Goal: Book appointment/travel/reservation

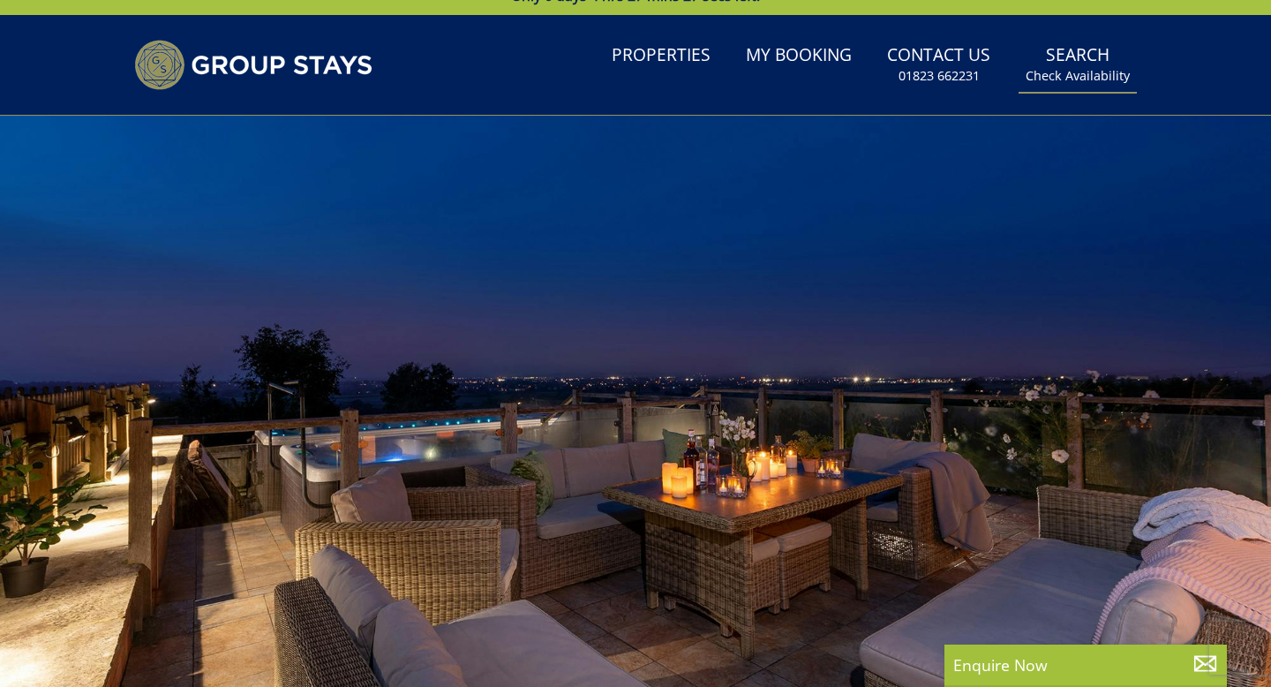
click at [1076, 59] on link "Search Check Availability" at bounding box center [1078, 64] width 118 height 57
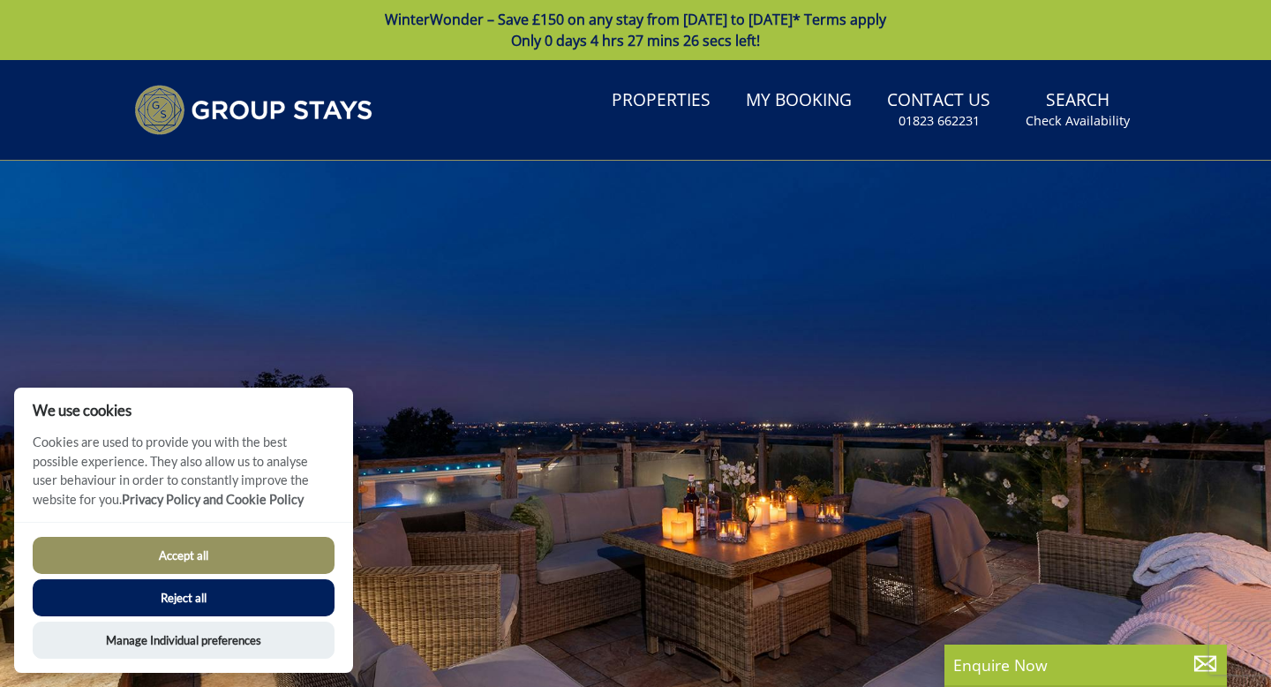
click at [271, 554] on button "Accept all" at bounding box center [184, 555] width 302 height 37
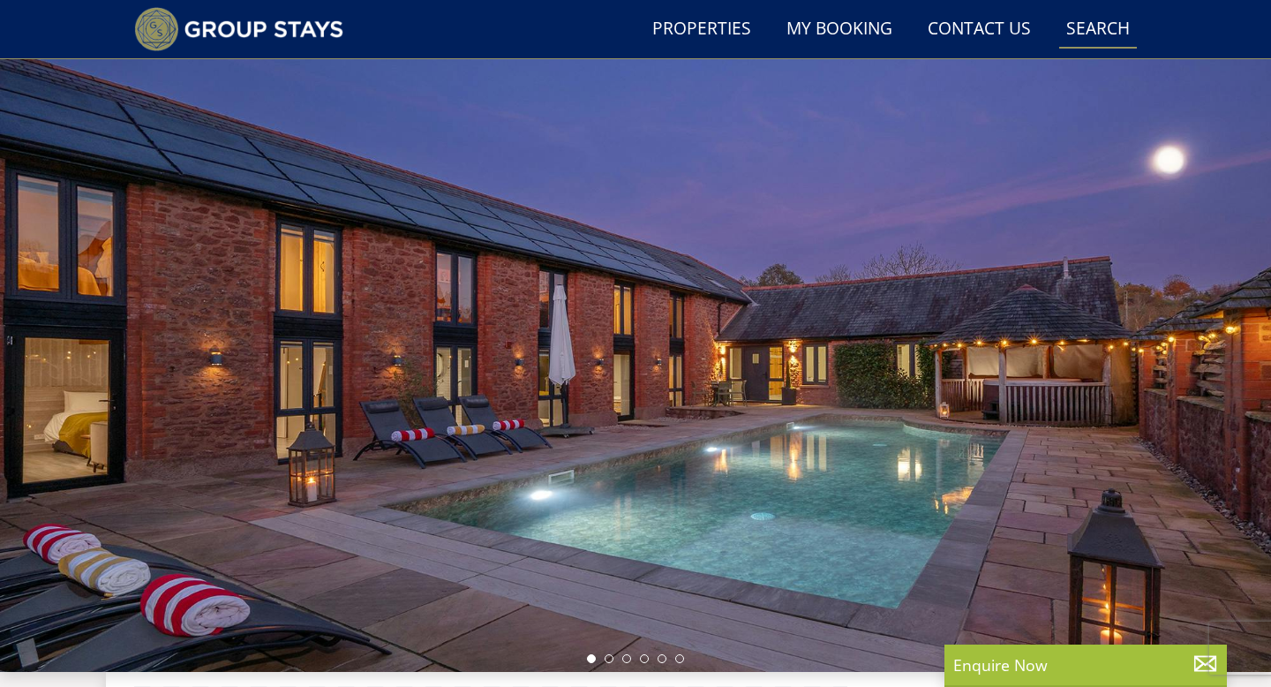
click at [1094, 24] on link "Search Check Availability" at bounding box center [1098, 30] width 78 height 40
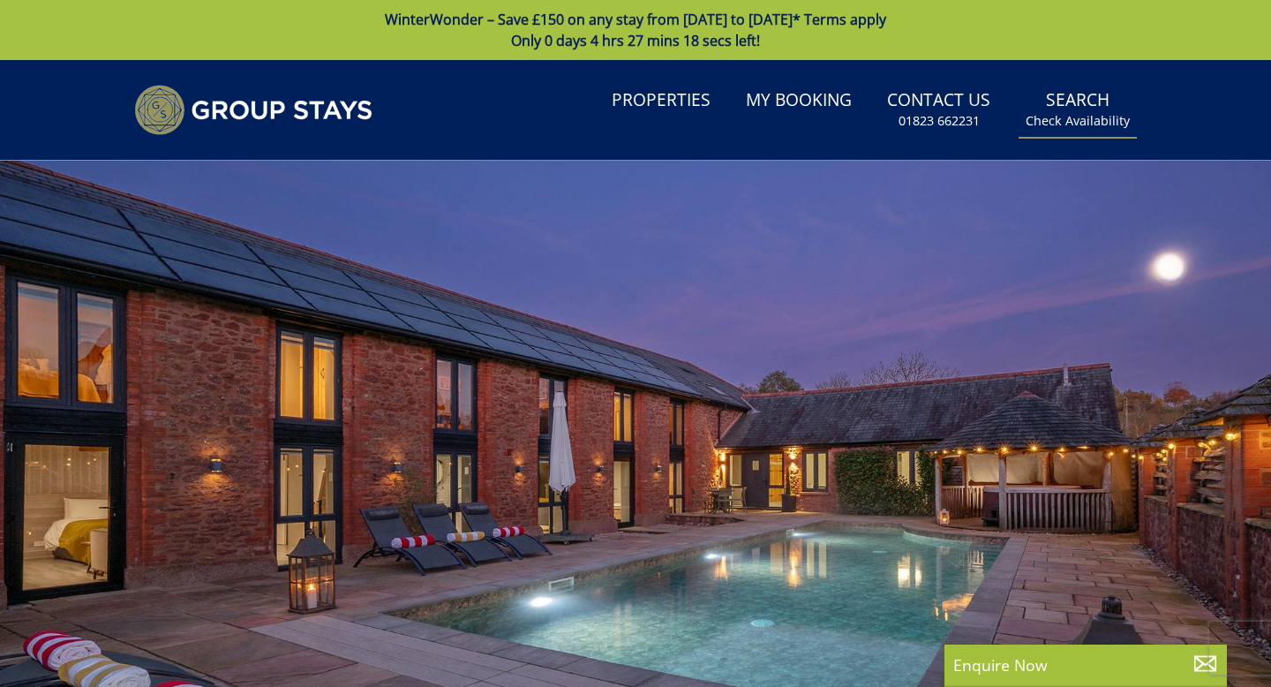
click at [1071, 106] on link "Search Check Availability" at bounding box center [1078, 109] width 118 height 57
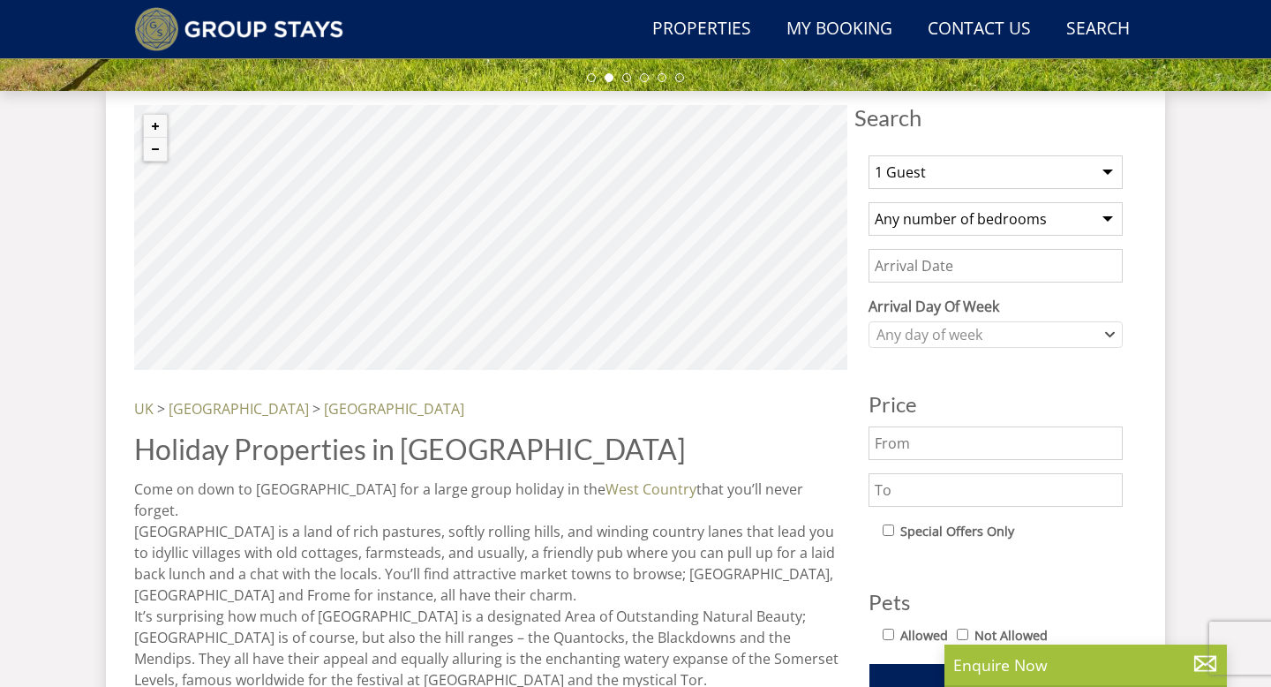
scroll to position [650, 0]
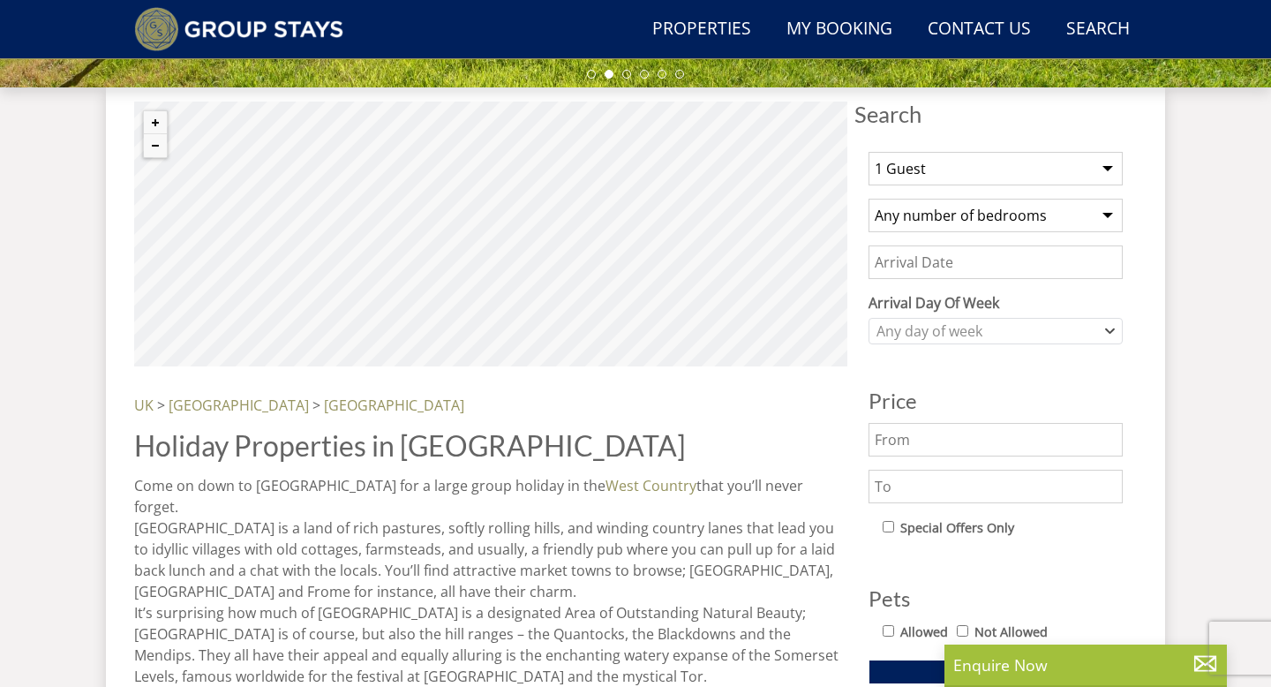
click at [1002, 170] on select "1 Guest 2 Guests 3 Guests 4 Guests 5 Guests 6 Guests 7 Guests 8 Guests 9 Guests…" at bounding box center [996, 169] width 254 height 34
select select "11"
click at [869, 152] on select "1 Guest 2 Guests 3 Guests 4 Guests 5 Guests 6 Guests 7 Guests 8 Guests 9 Guests…" at bounding box center [996, 169] width 254 height 34
click at [1009, 223] on select "Any number of bedrooms 4 Bedrooms 5 Bedrooms 6 Bedrooms 7 Bedrooms 8 Bedrooms 9…" at bounding box center [996, 216] width 254 height 34
click at [869, 199] on select "Any number of bedrooms 4 Bedrooms 5 Bedrooms 6 Bedrooms 7 Bedrooms 8 Bedrooms 9…" at bounding box center [996, 216] width 254 height 34
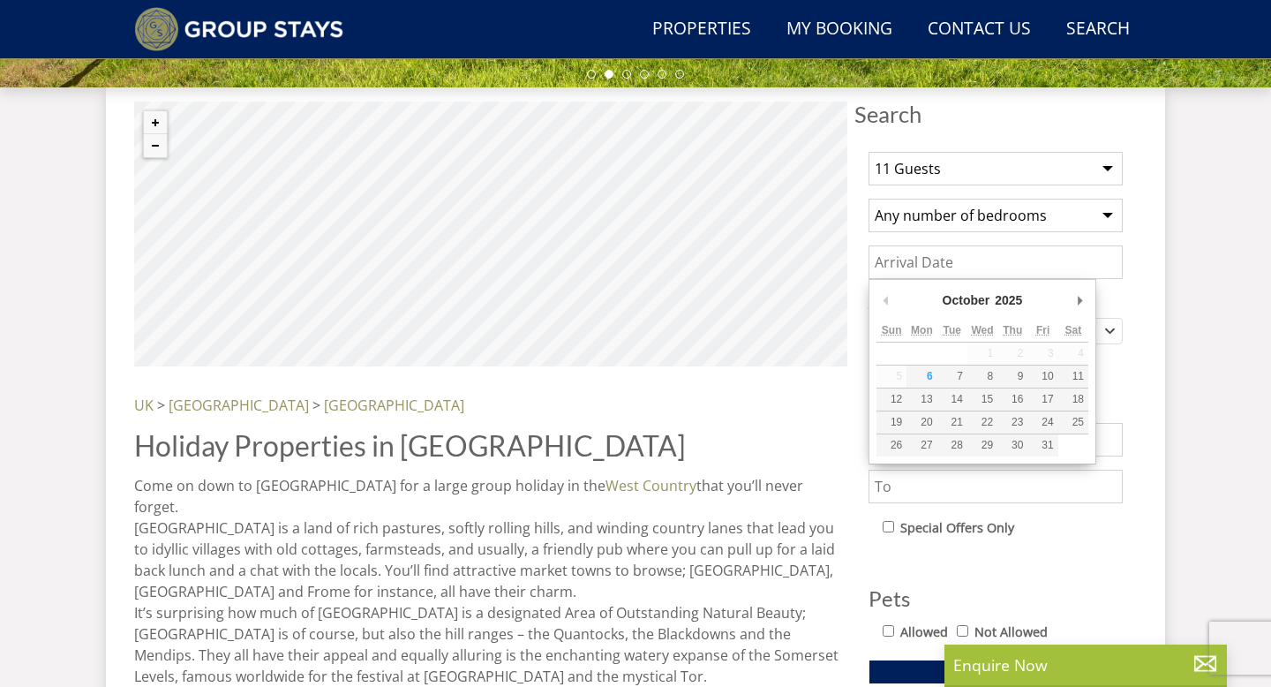
click at [1016, 261] on input "Date" at bounding box center [996, 262] width 254 height 34
type input "01/05/2026"
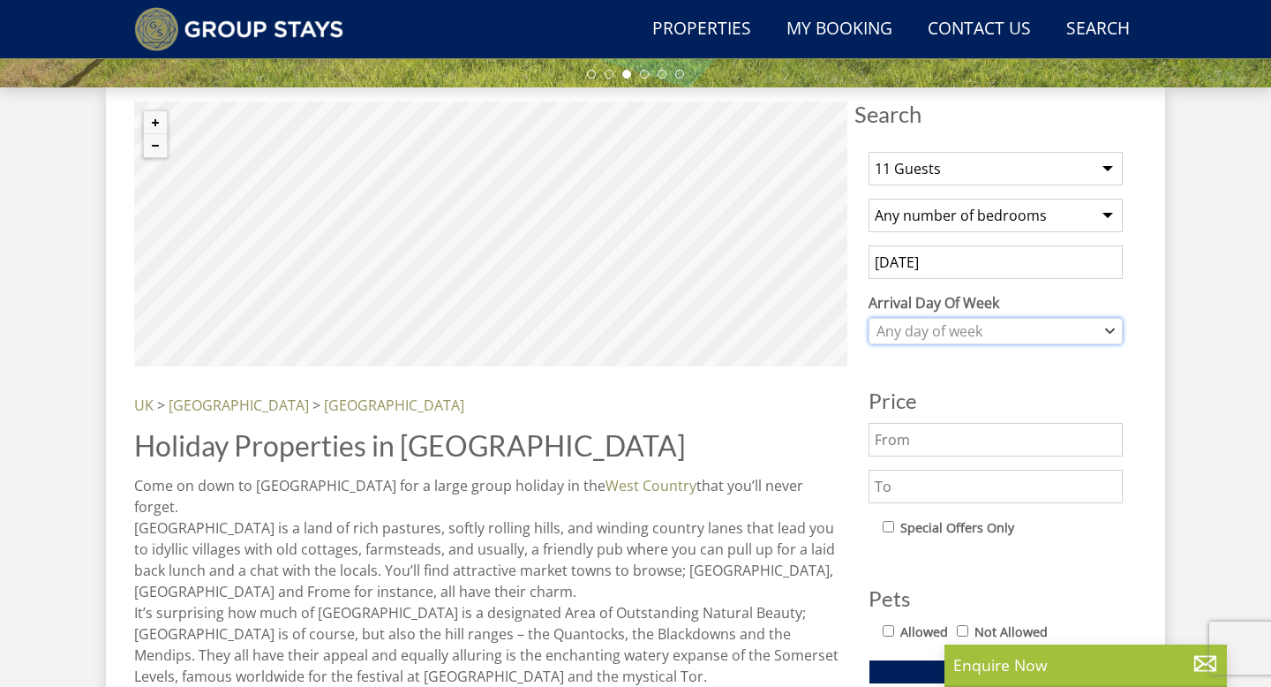
click at [994, 335] on div "Any day of week" at bounding box center [986, 330] width 229 height 19
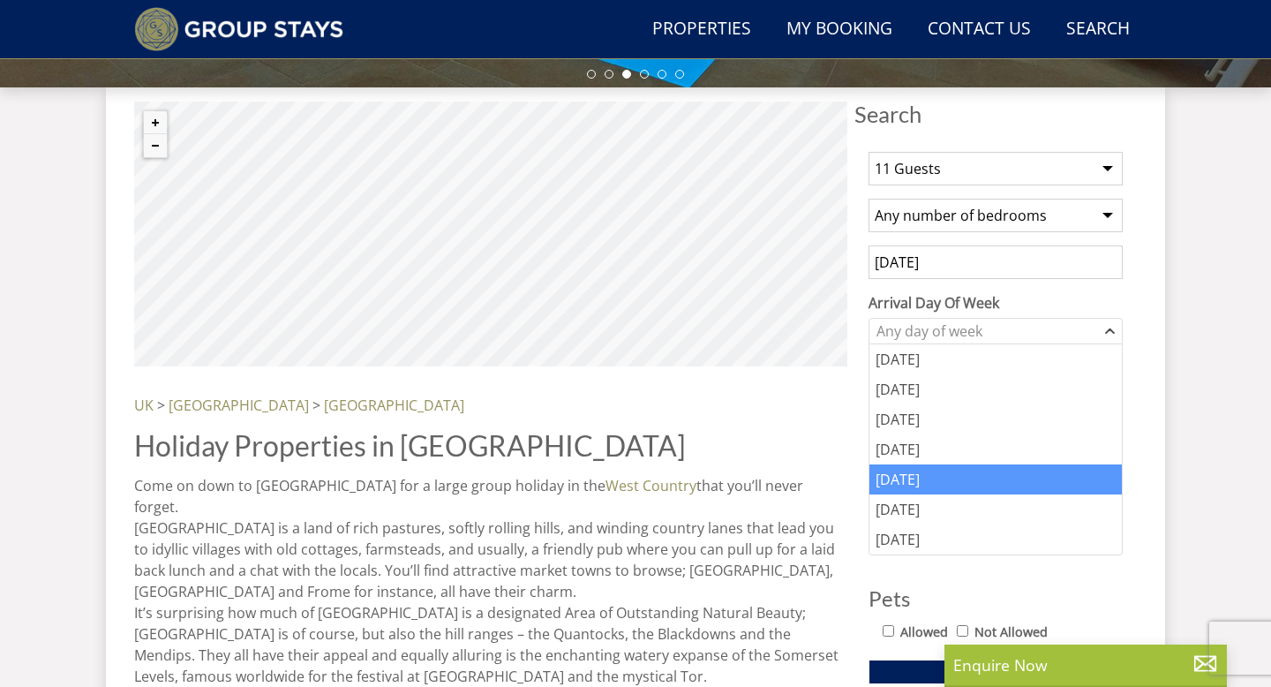
click at [931, 475] on div "Friday" at bounding box center [996, 479] width 252 height 30
click at [1119, 284] on div "1 Guest 2 Guests 3 Guests 4 Guests 5 Guests 6 Guests 7 Guests 8 Guests 9 Guests…" at bounding box center [996, 605] width 282 height 934
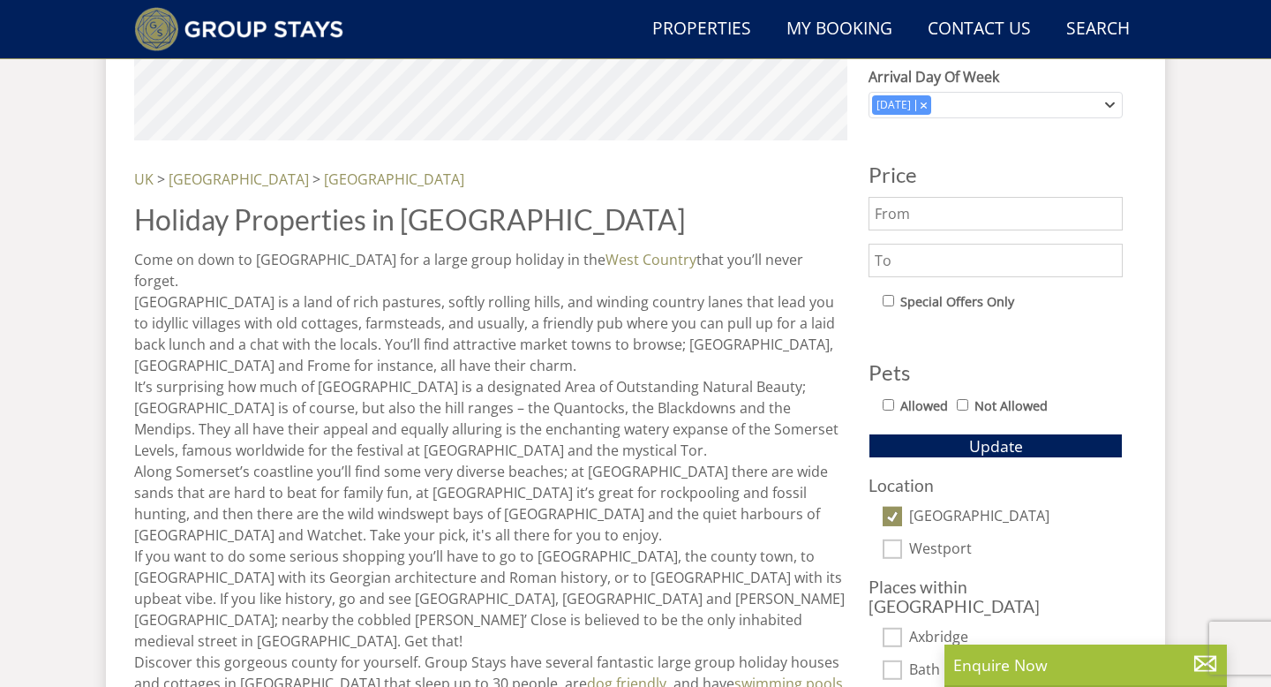
scroll to position [886, 0]
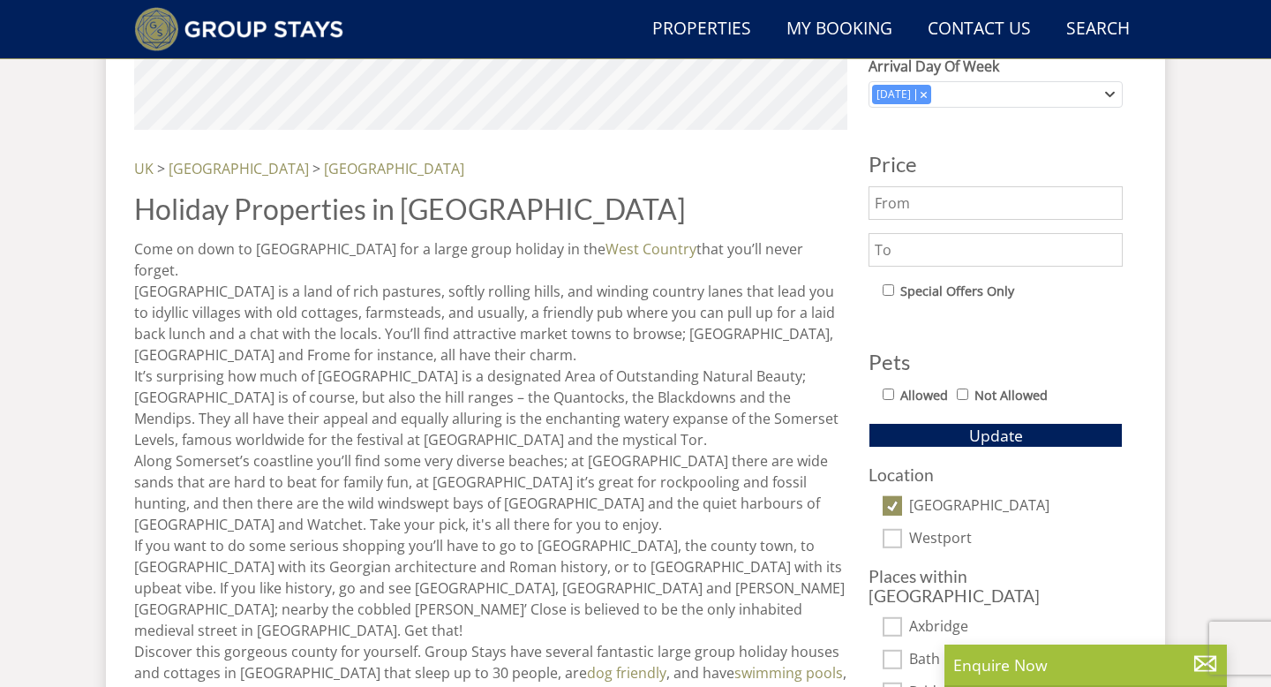
click at [974, 233] on input "text" at bounding box center [996, 250] width 254 height 34
click at [987, 441] on span "Update" at bounding box center [996, 435] width 54 height 21
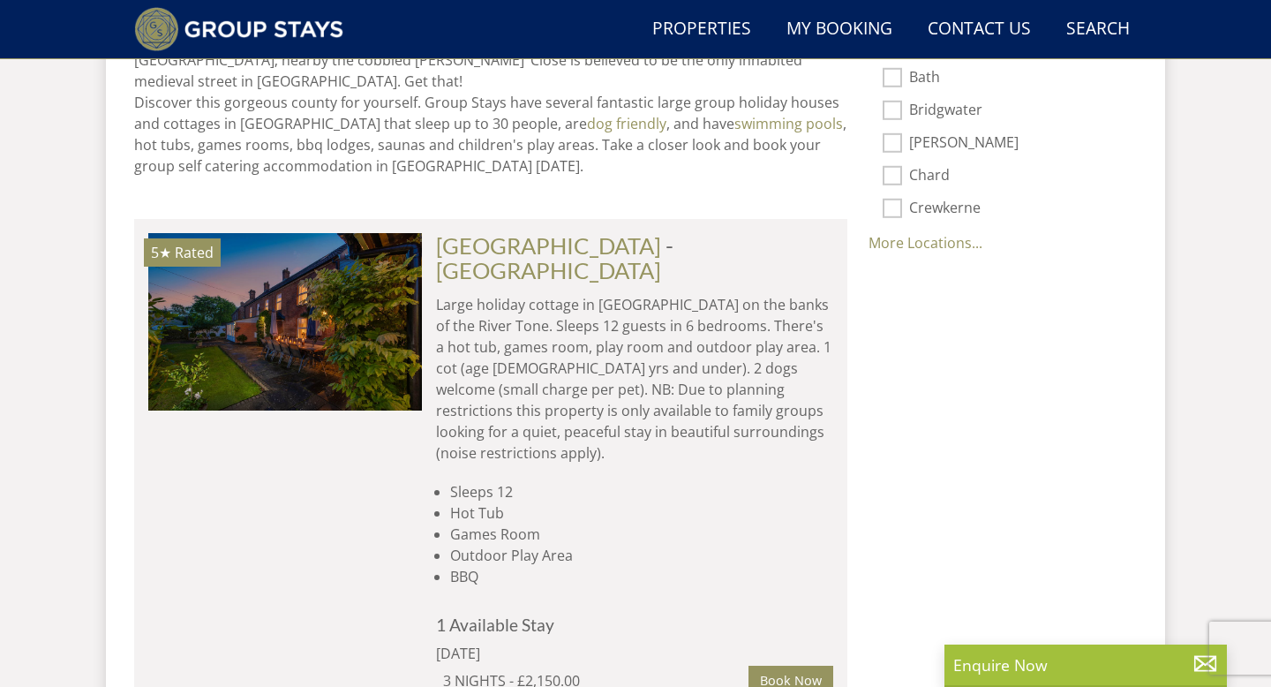
scroll to position [1449, 0]
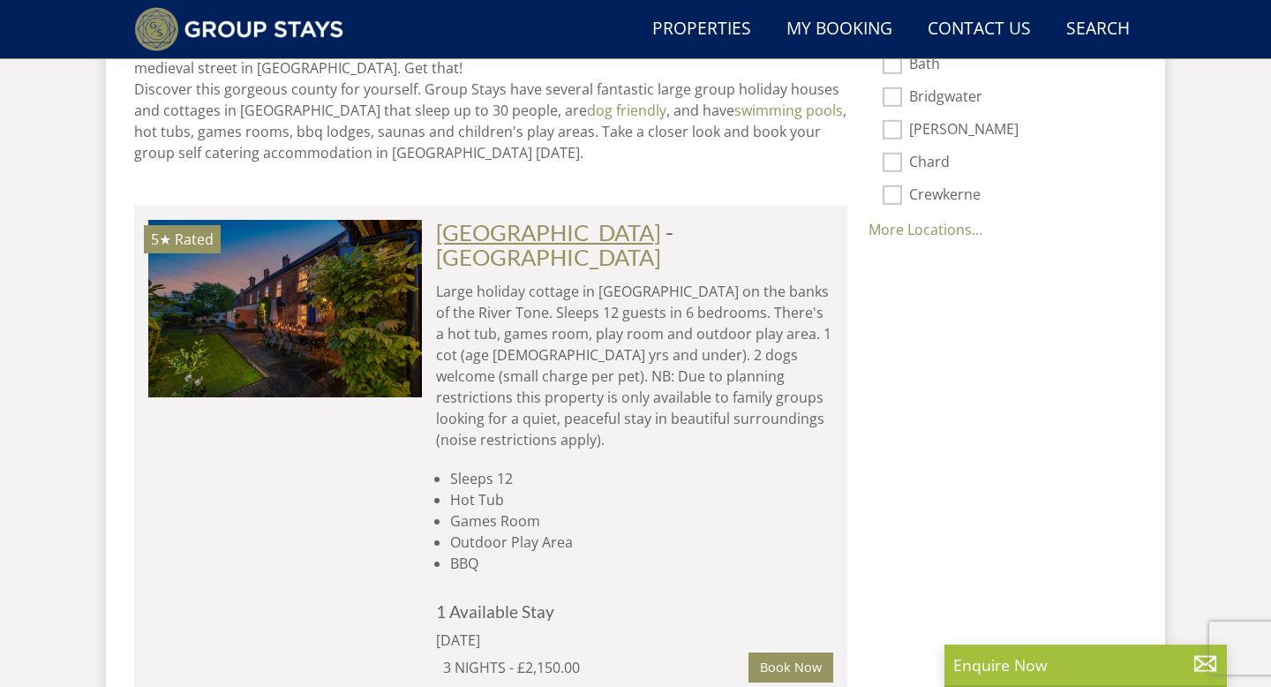
click at [501, 219] on link "RIVERSIDE" at bounding box center [548, 232] width 225 height 26
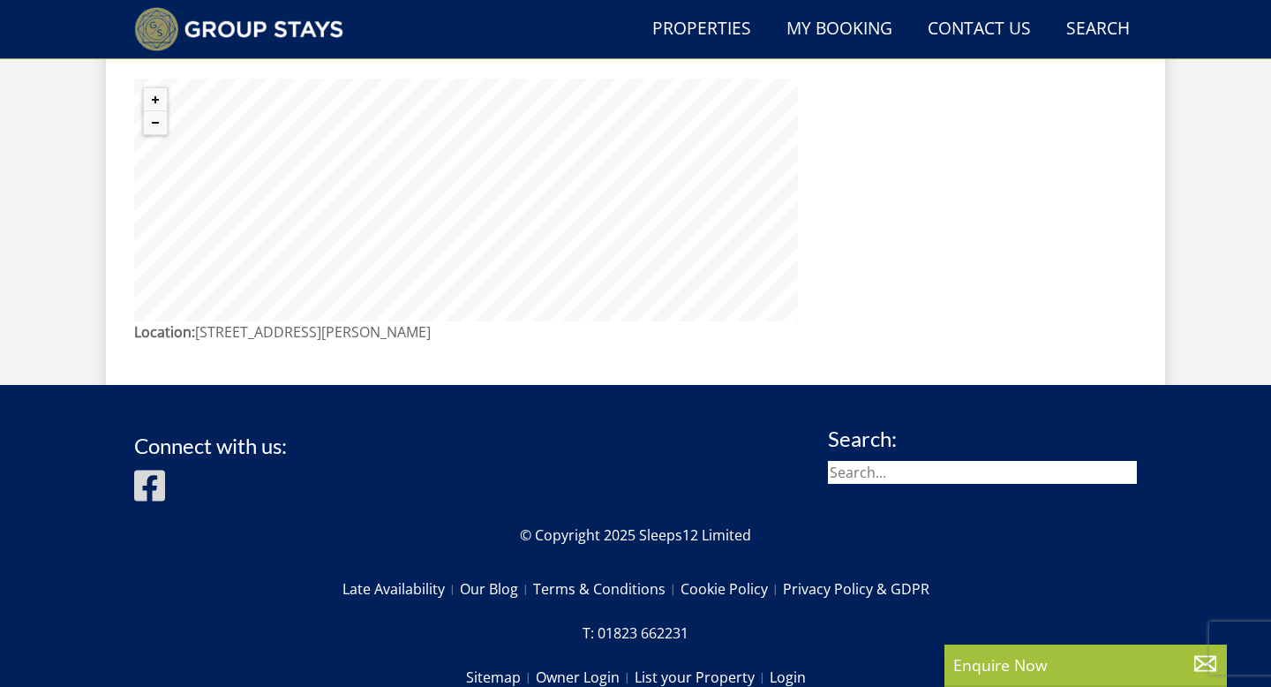
scroll to position [1951, 0]
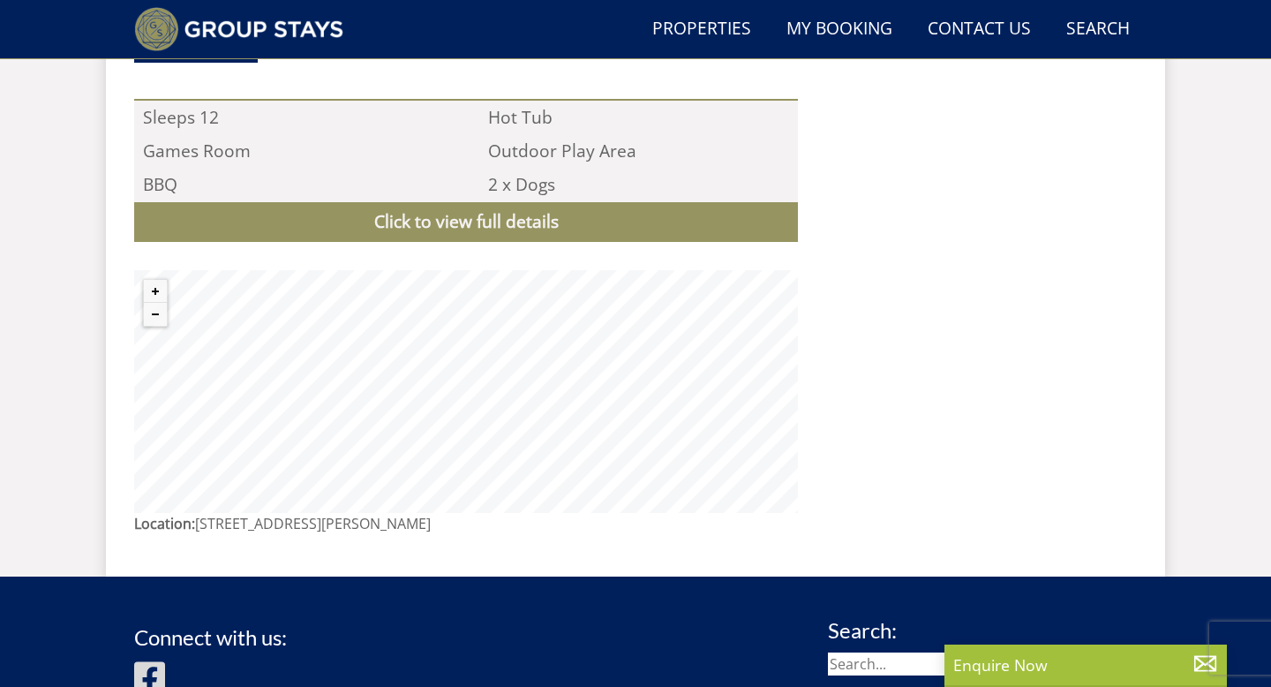
drag, startPoint x: 842, startPoint y: 164, endPoint x: 830, endPoint y: 297, distance: 133.9
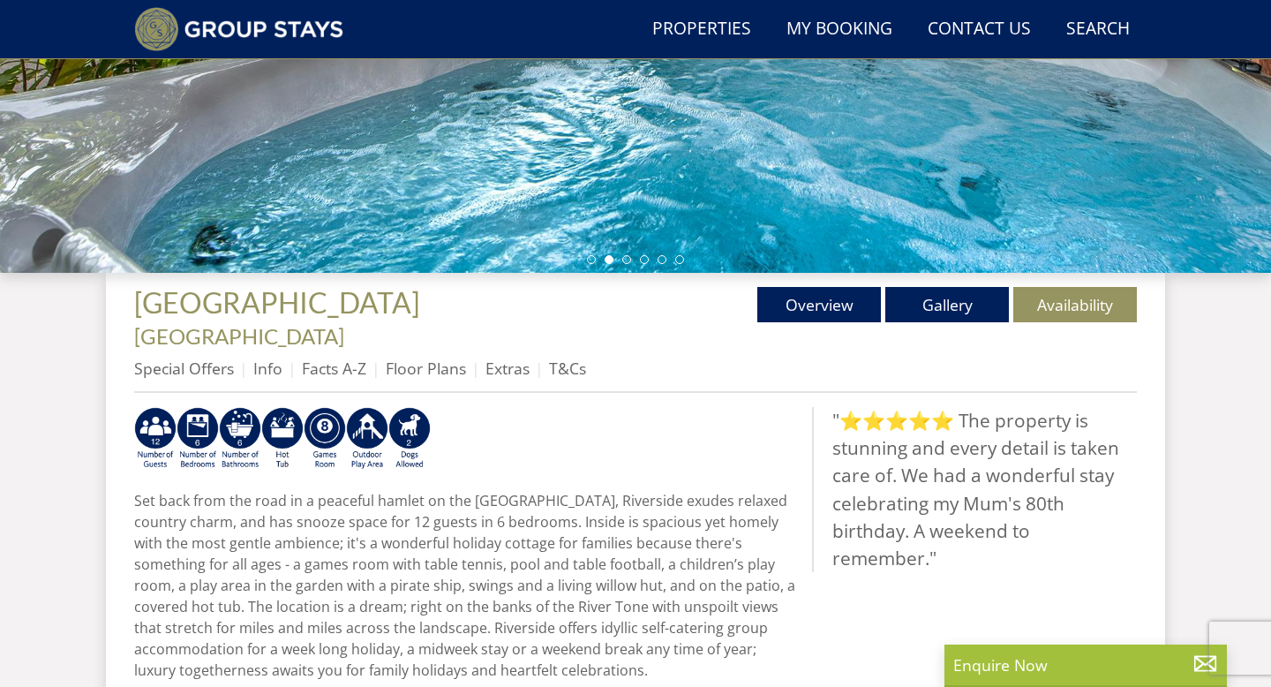
scroll to position [397, 0]
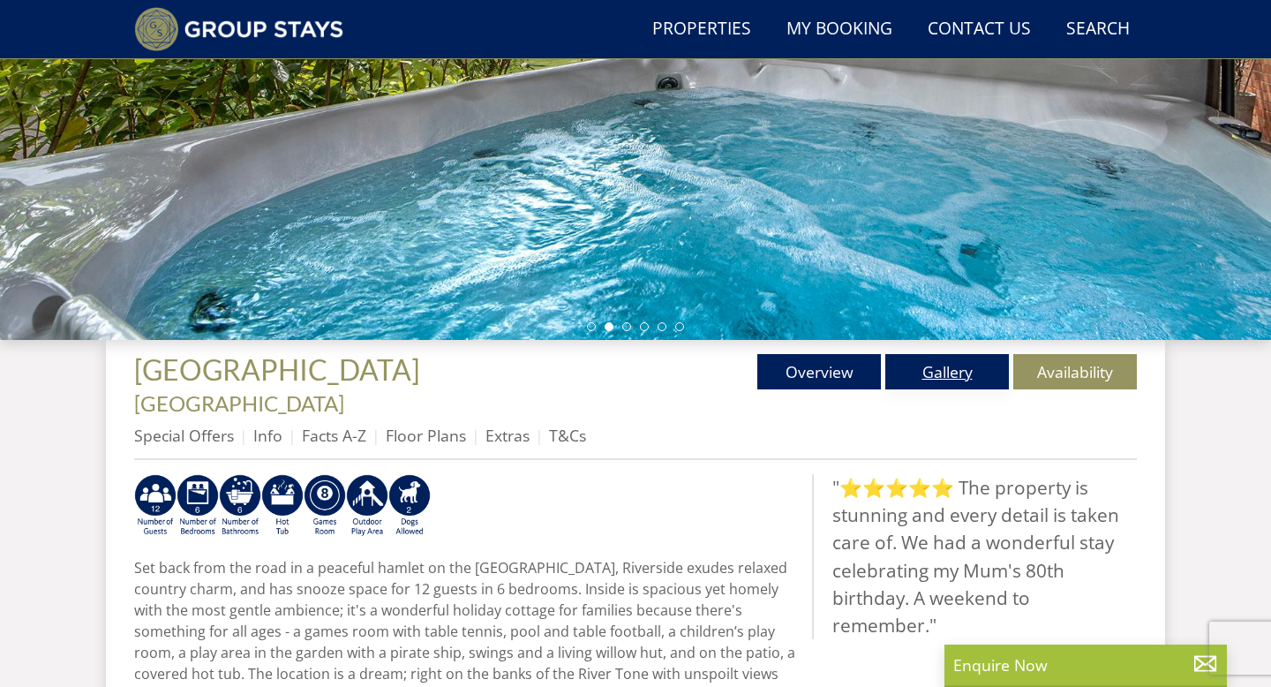
click at [947, 372] on link "Gallery" at bounding box center [947, 371] width 124 height 35
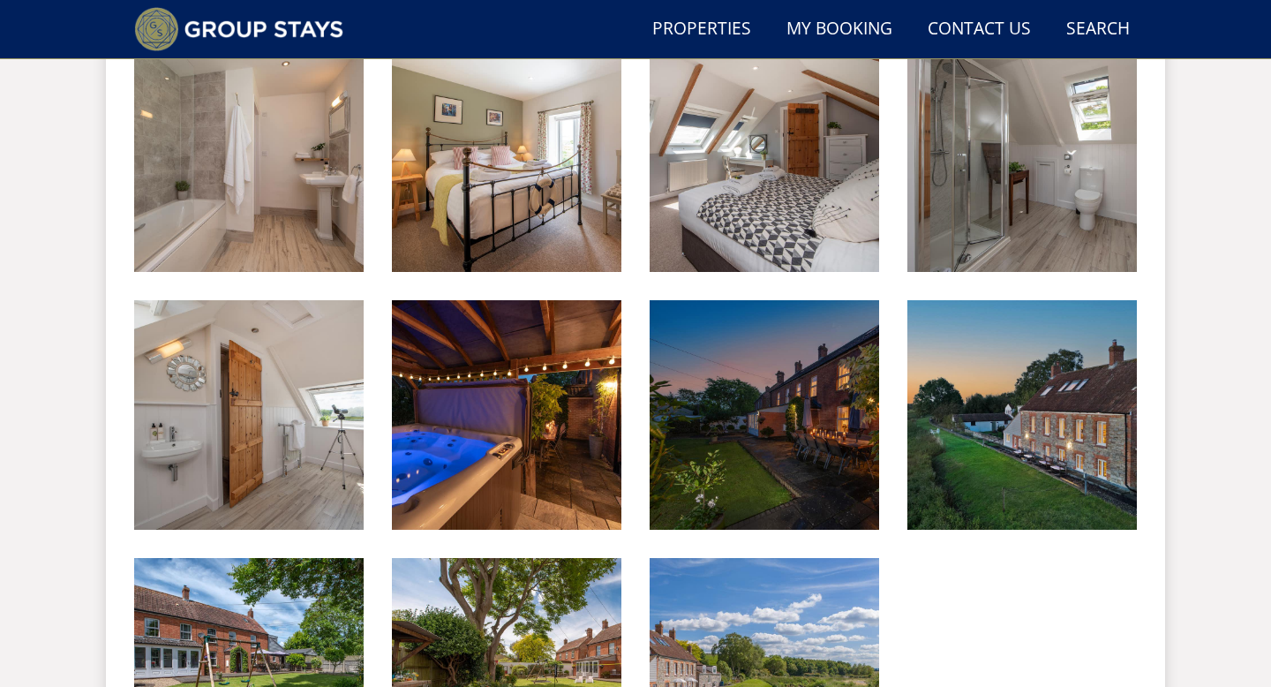
scroll to position [2444, 0]
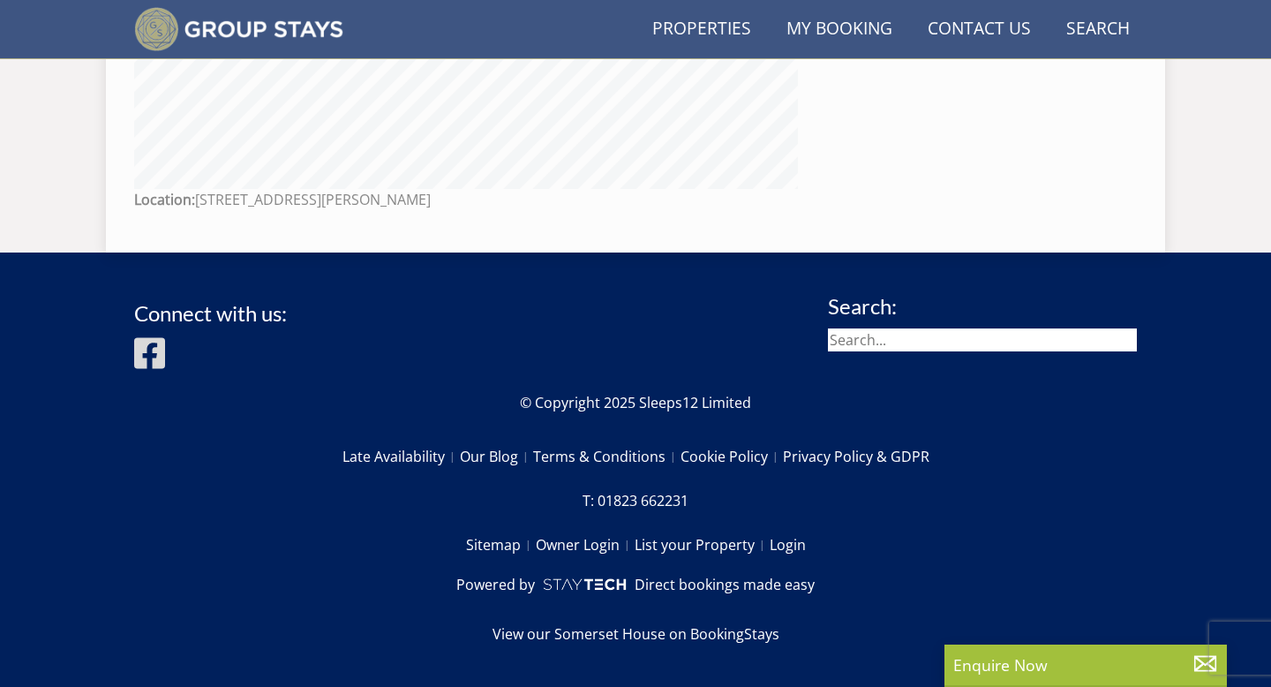
scroll to position [397, 0]
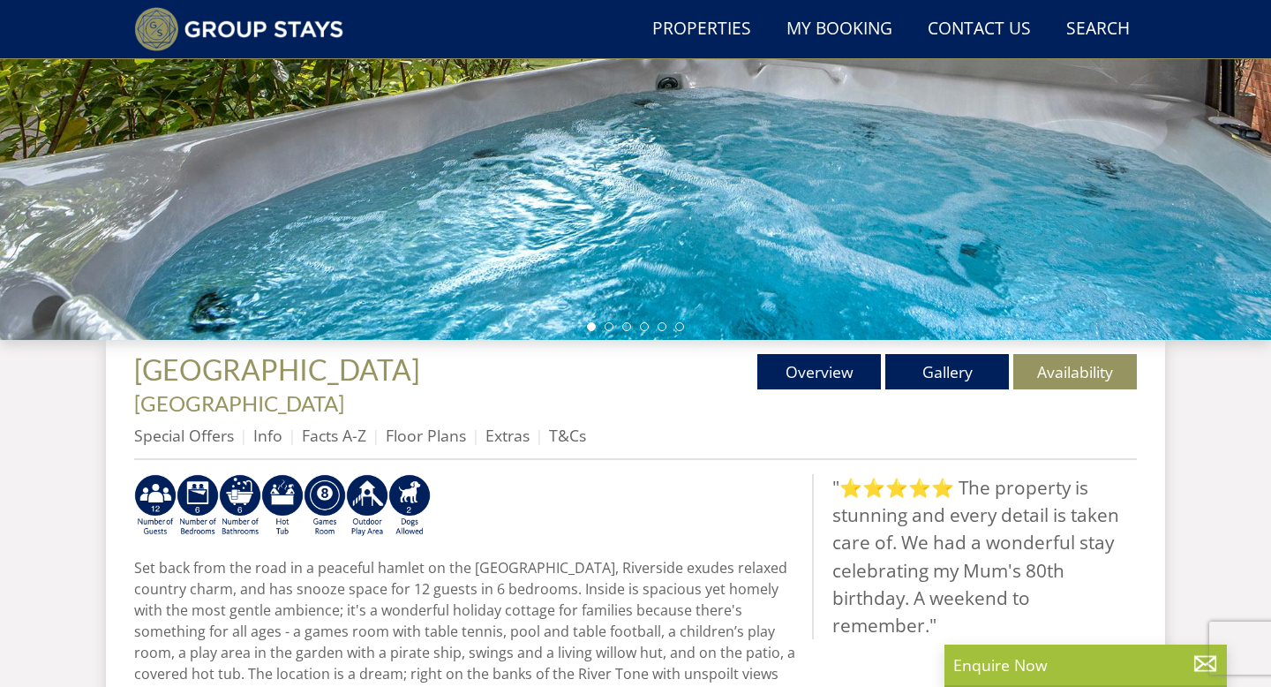
select select "11"
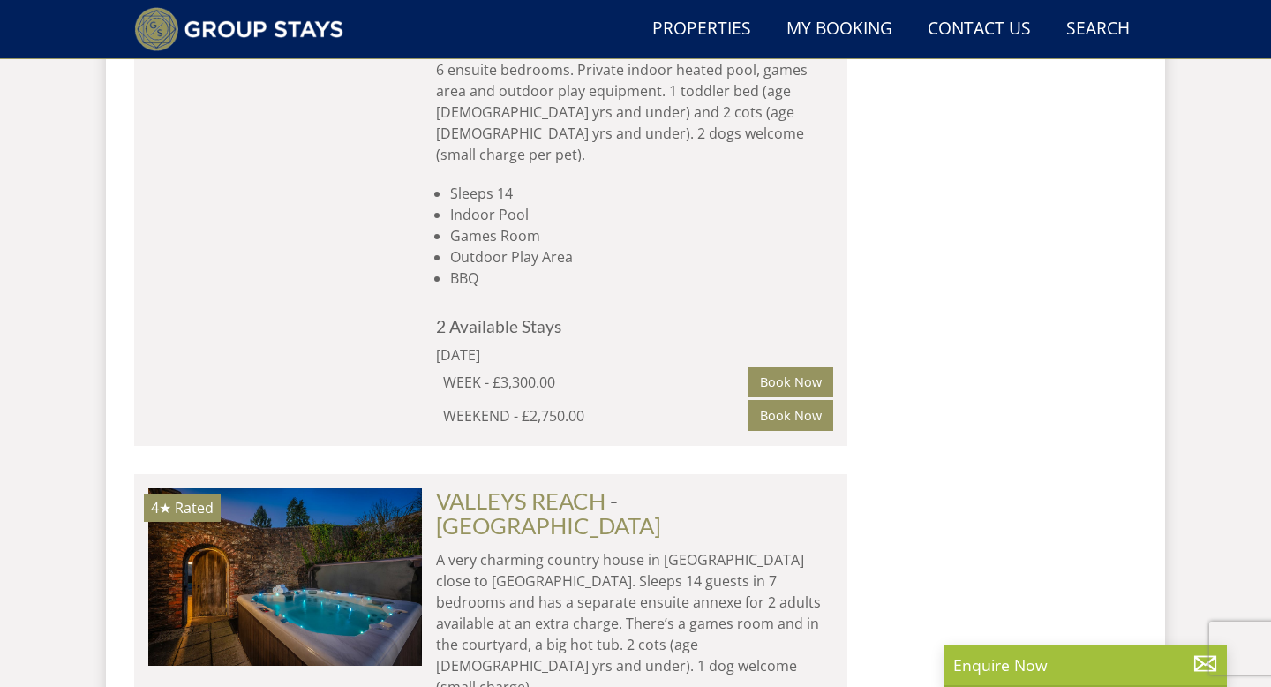
scroll to position [3868, 0]
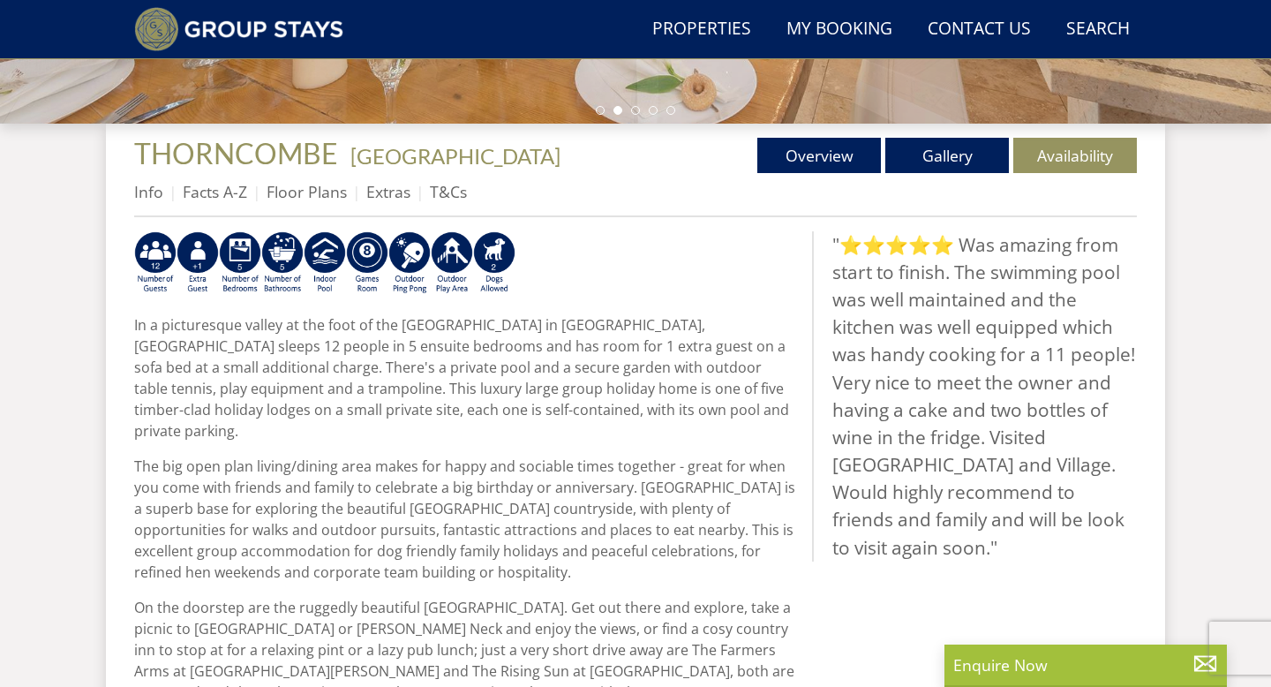
scroll to position [217, 0]
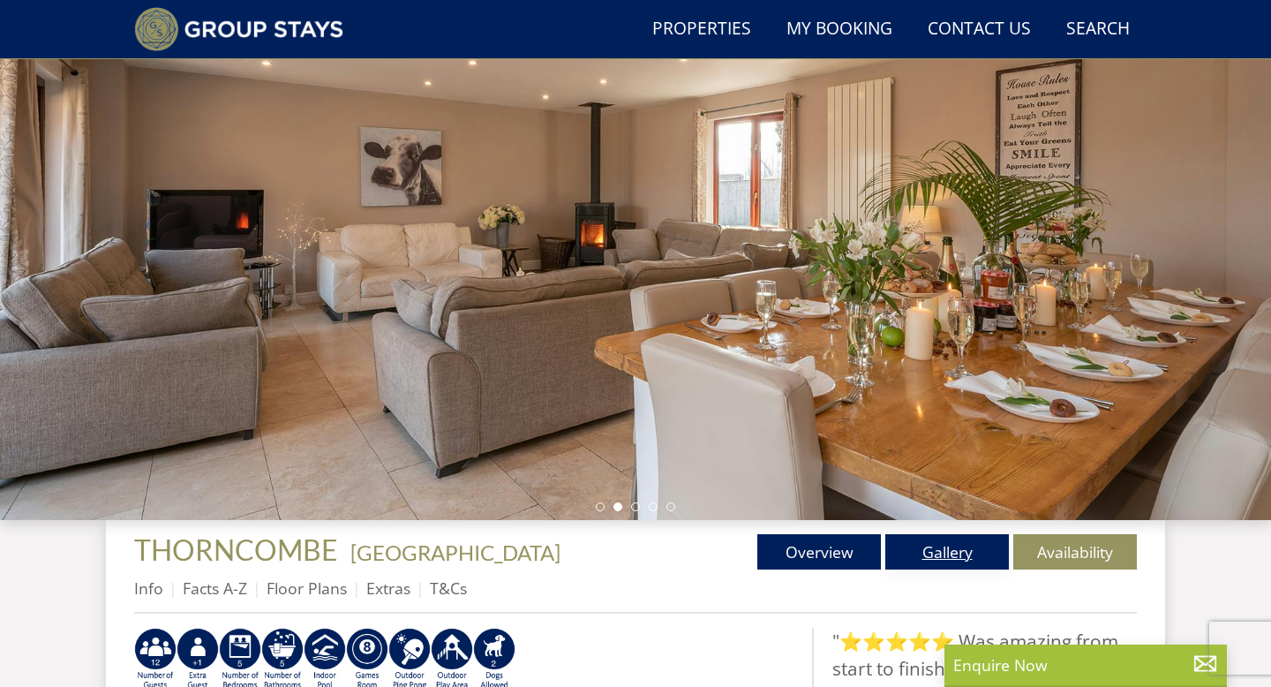
click at [964, 557] on link "Gallery" at bounding box center [947, 551] width 124 height 35
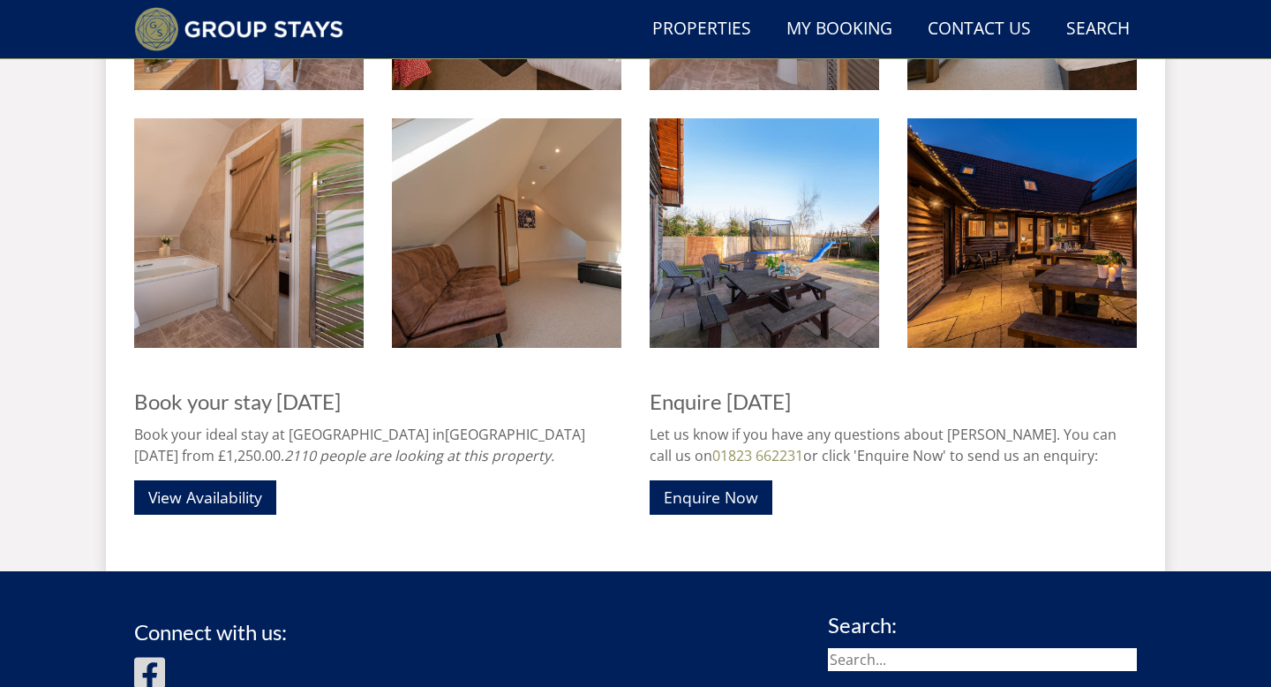
scroll to position [2385, 0]
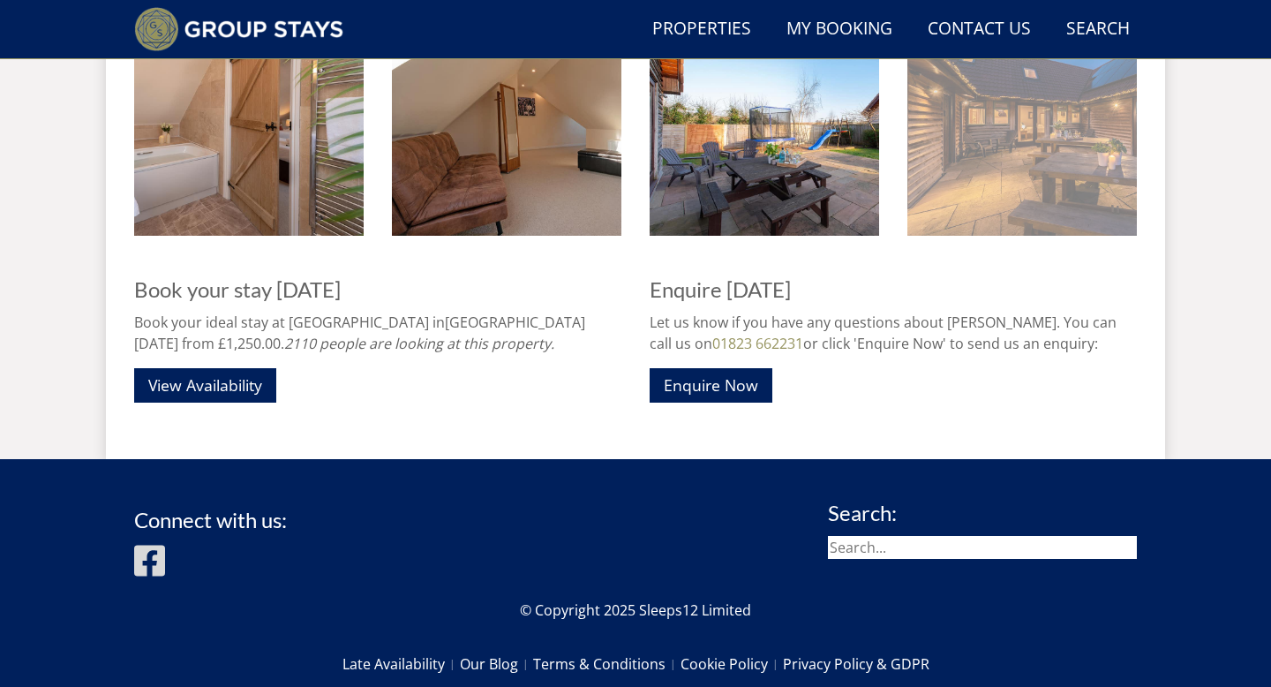
click at [998, 201] on img at bounding box center [1022, 121] width 230 height 230
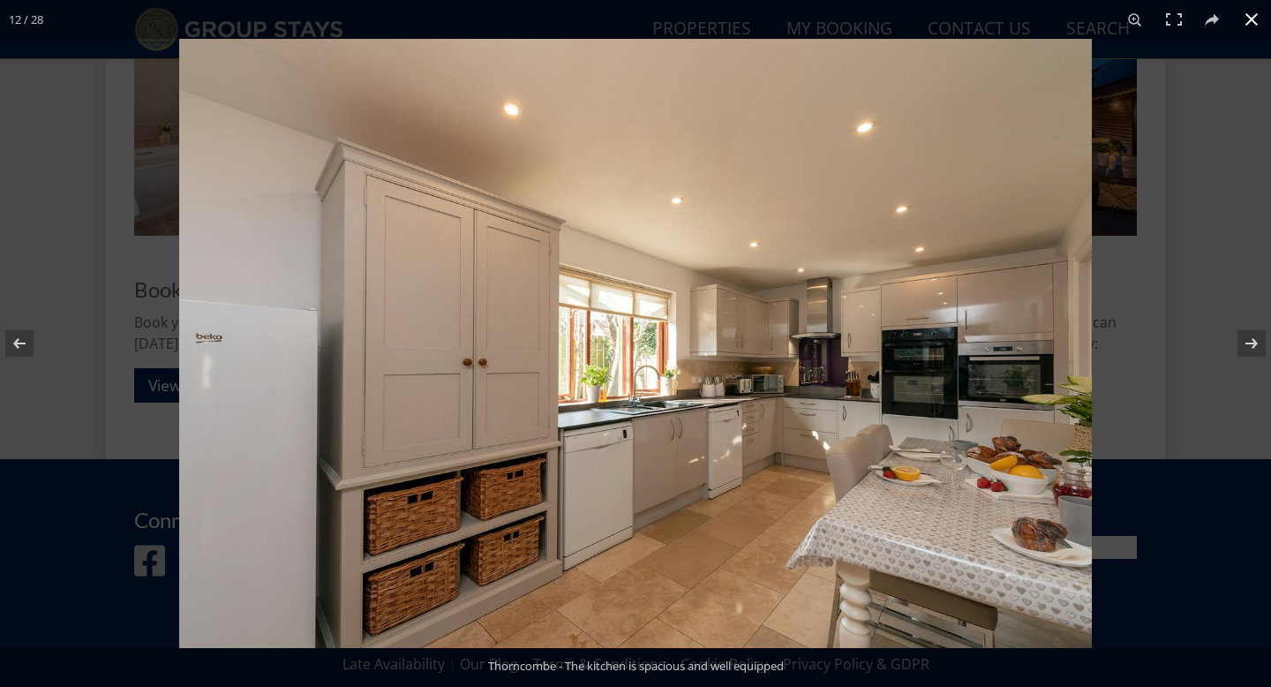
click at [1239, 224] on div at bounding box center [814, 382] width 1271 height 687
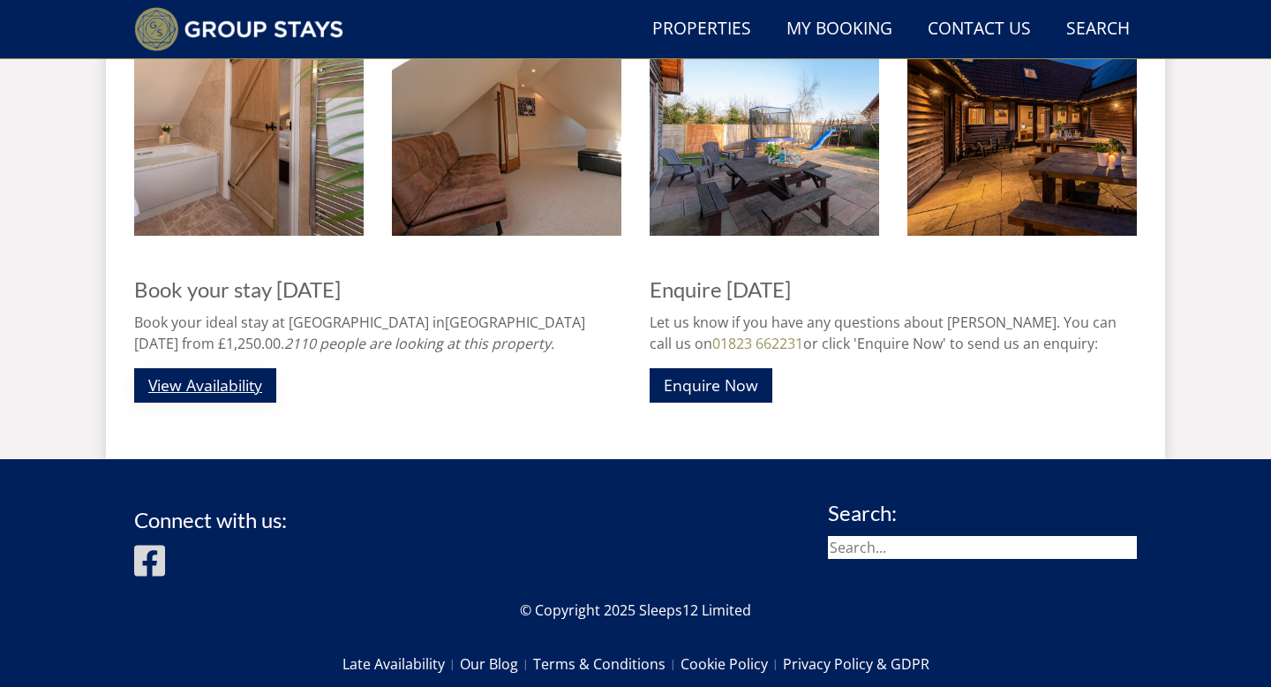
click at [252, 387] on link "View Availability" at bounding box center [205, 385] width 142 height 34
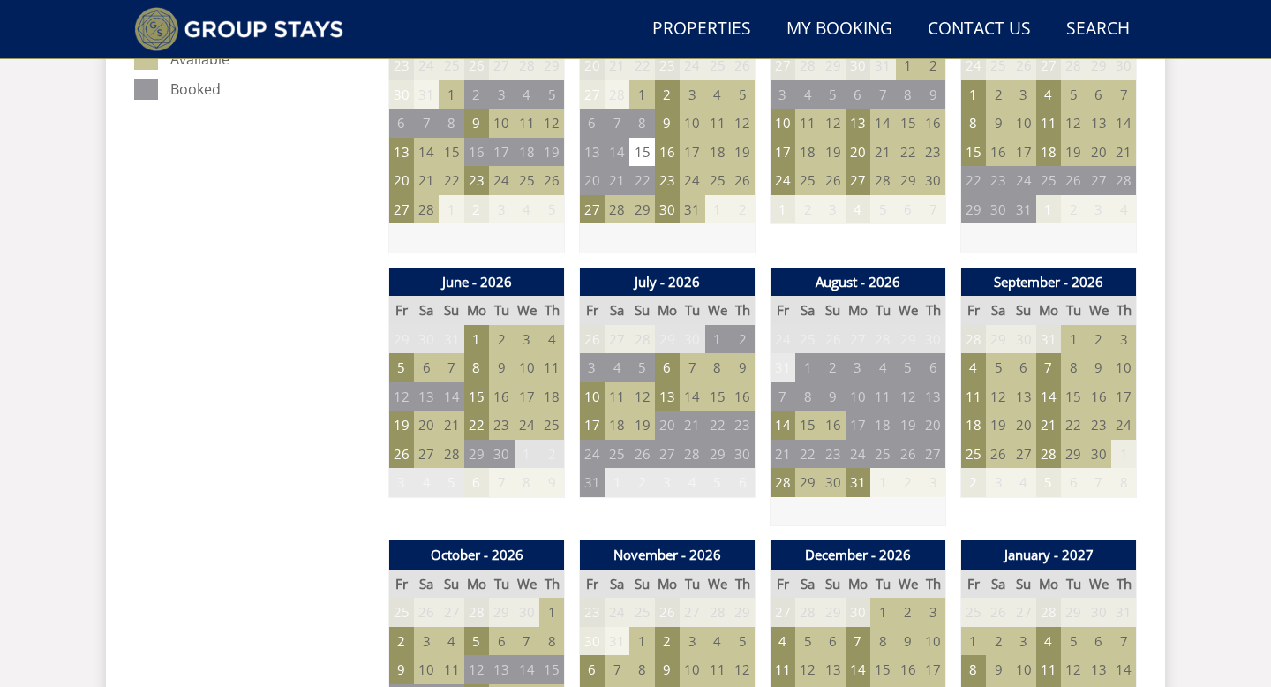
scroll to position [962, 0]
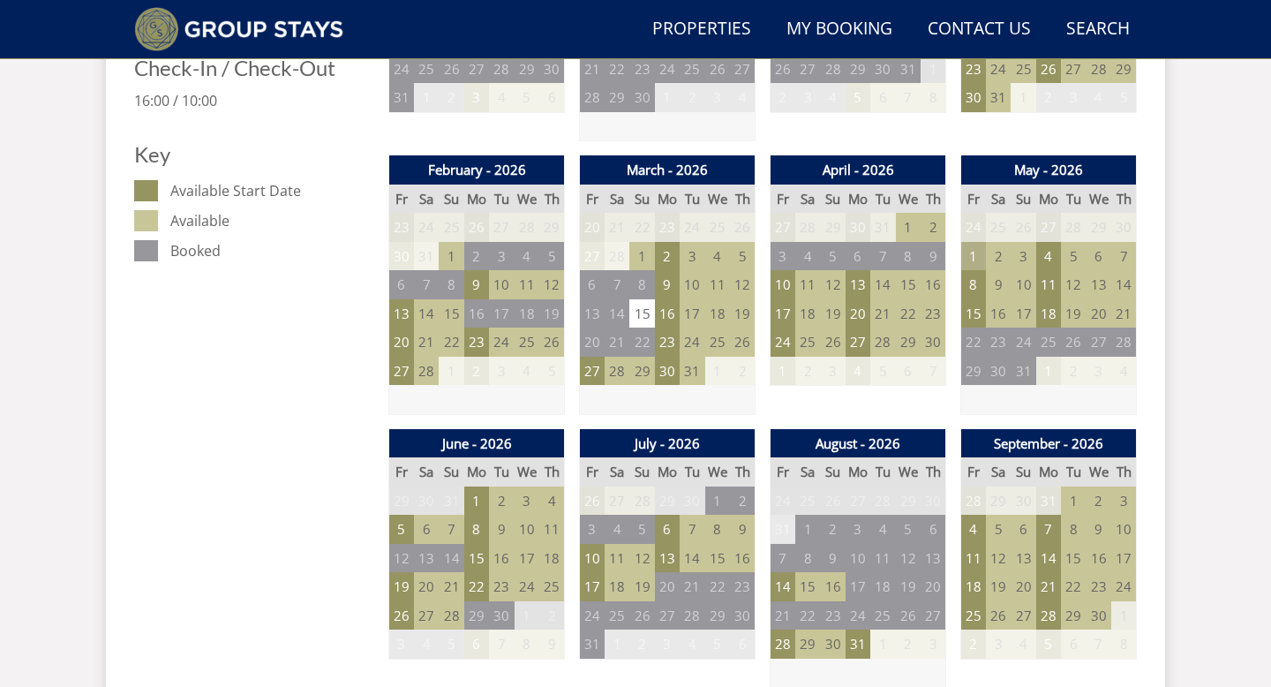
click at [975, 257] on td "1" at bounding box center [973, 256] width 25 height 29
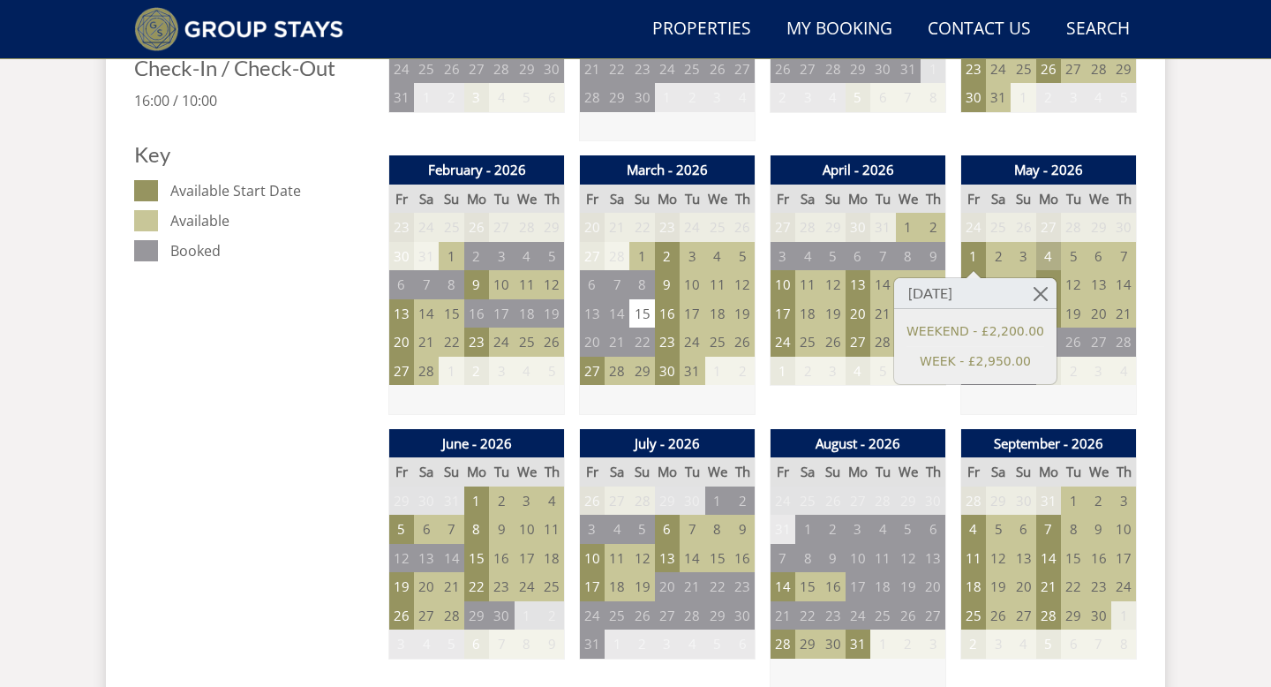
click at [1041, 260] on td "4" at bounding box center [1048, 256] width 25 height 29
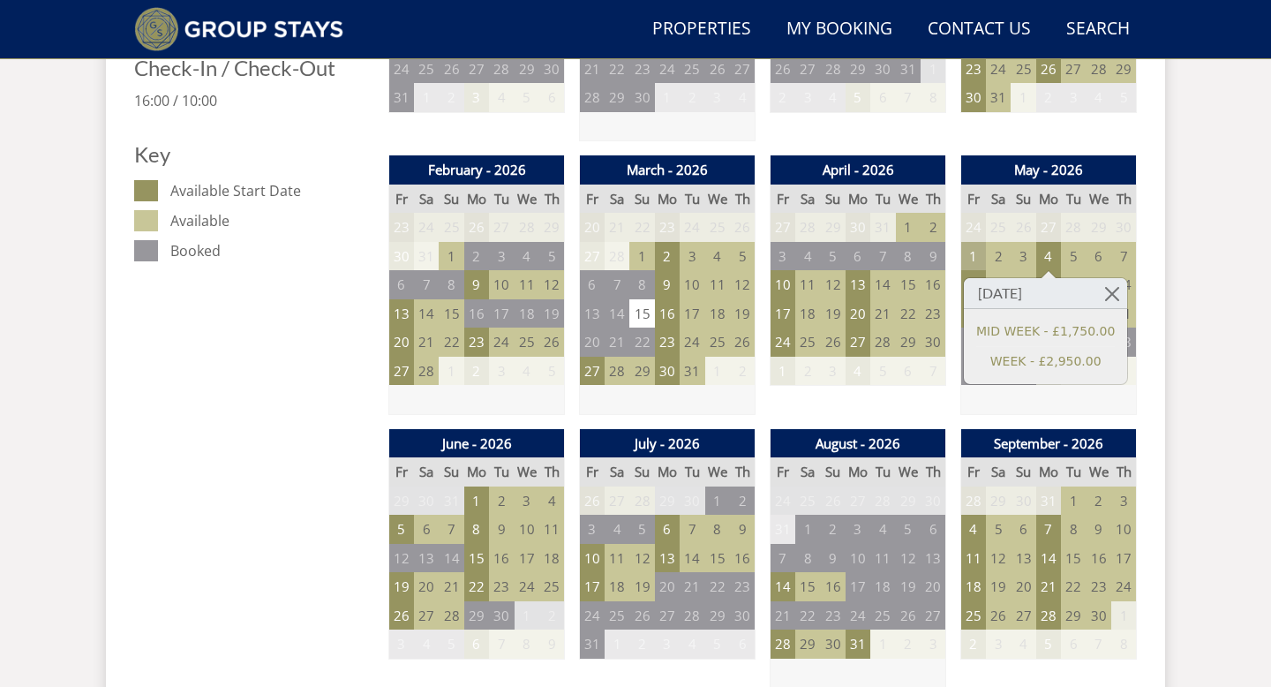
click at [979, 260] on td "1" at bounding box center [973, 256] width 25 height 29
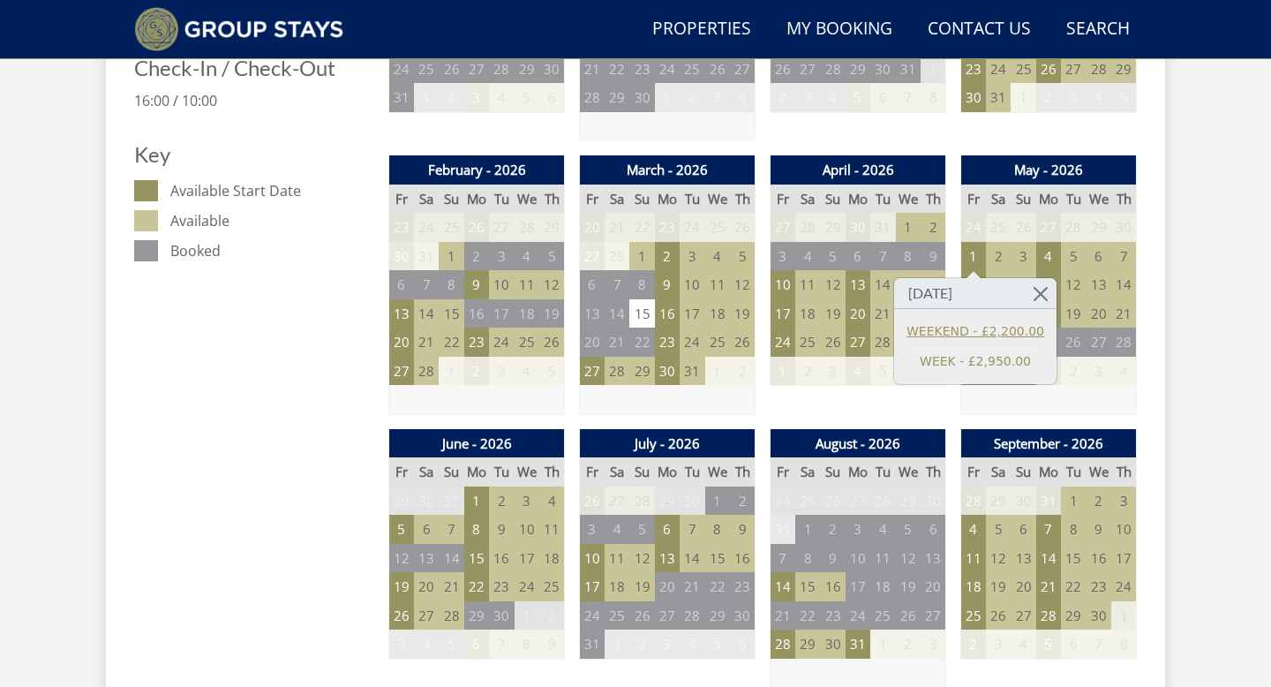
click at [955, 335] on link "WEEKEND - £2,200.00" at bounding box center [976, 331] width 138 height 19
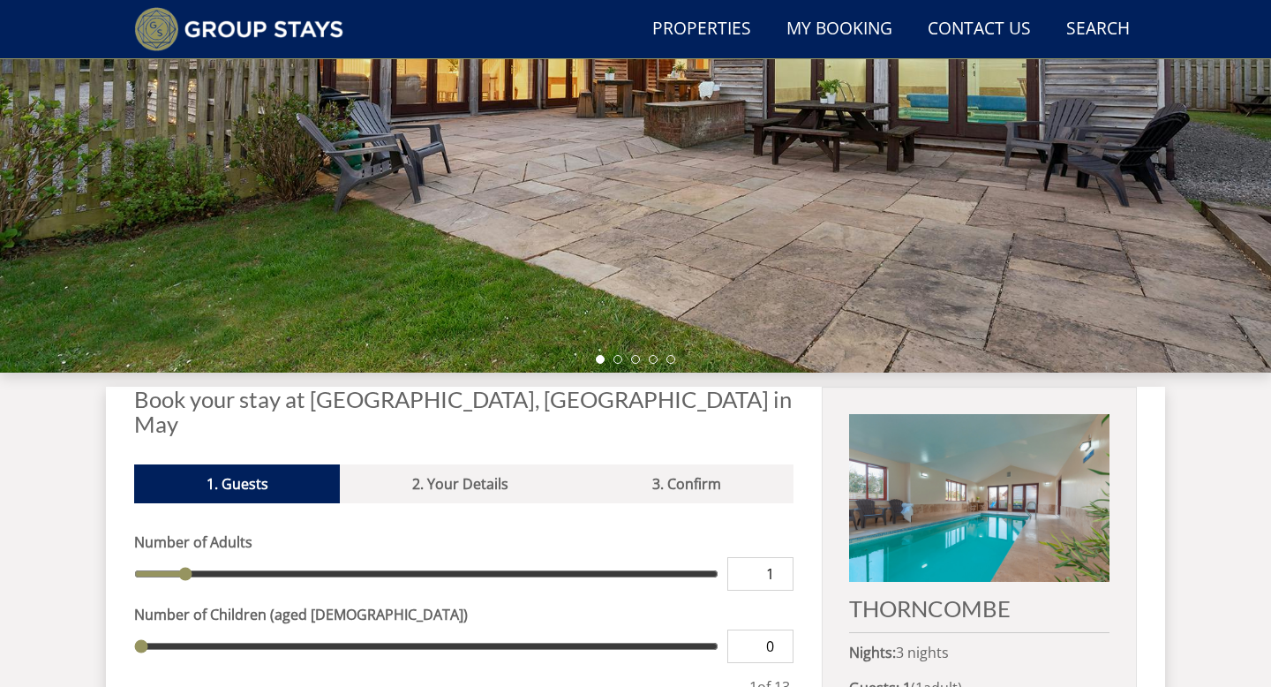
scroll to position [782, 0]
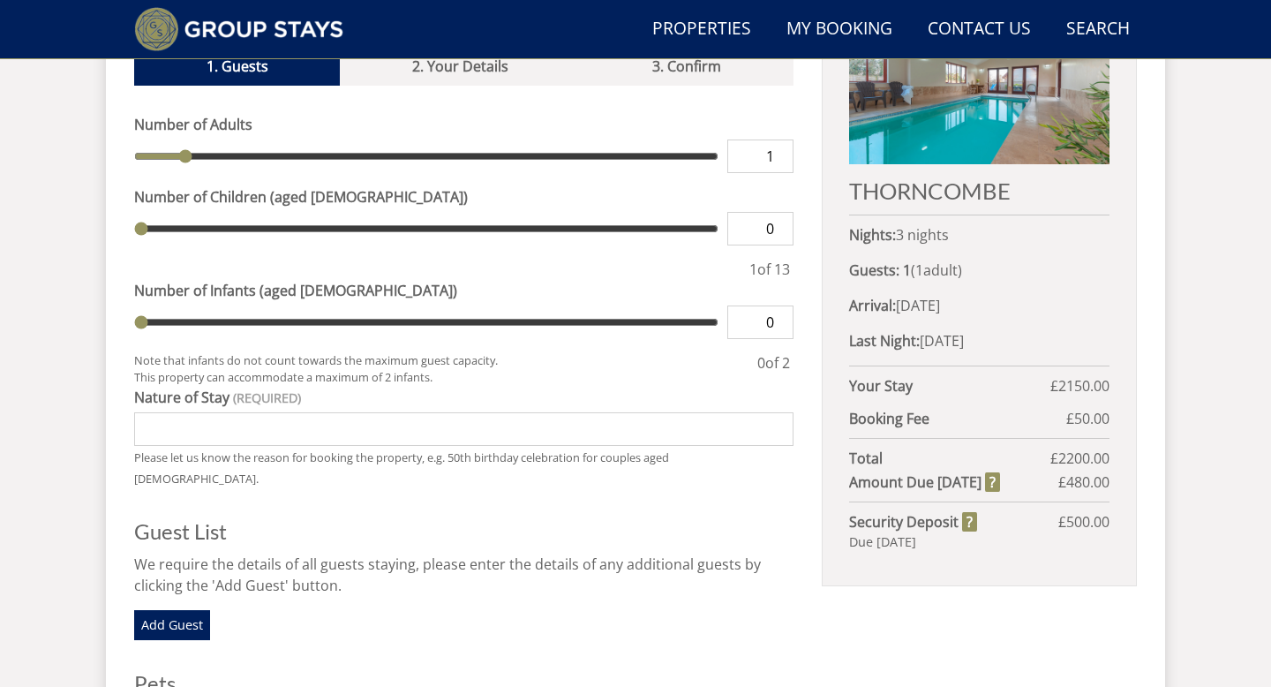
click at [955, 355] on div "THORNCOMBE Nights: 3 nights Guests: 1 ( 1 adult s 0 child ren 0 infant s ) Arri…" at bounding box center [979, 277] width 315 height 617
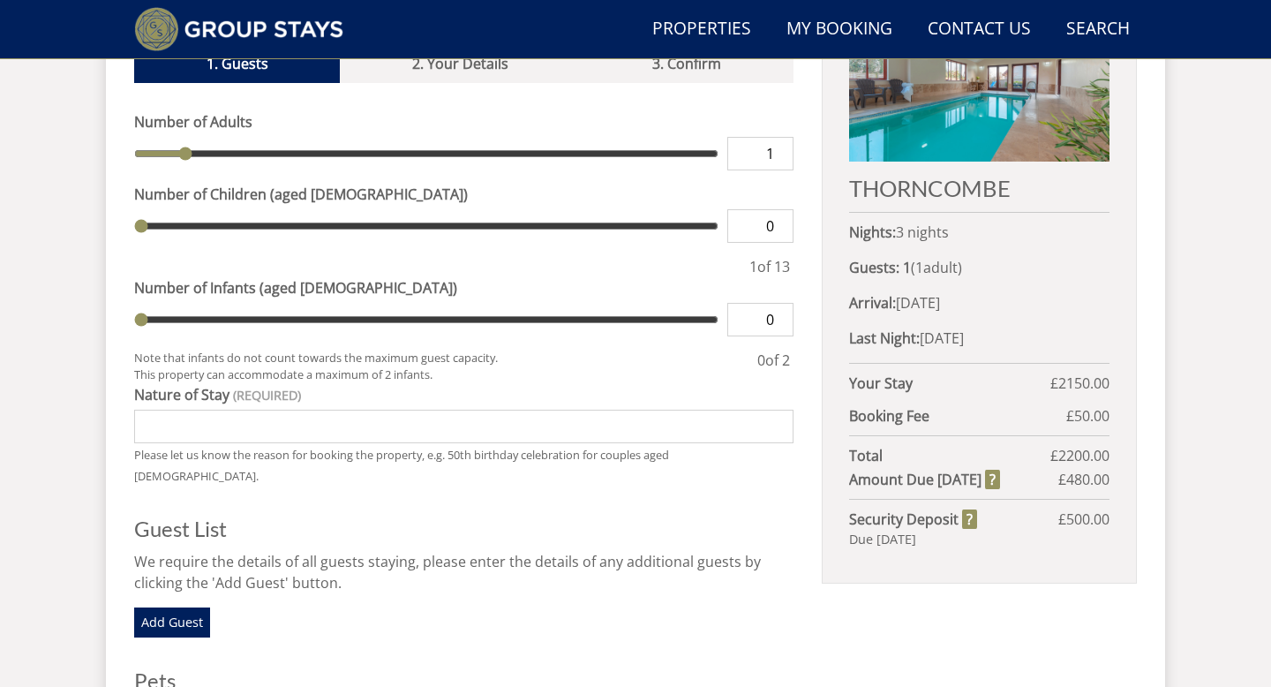
scroll to position [777, 0]
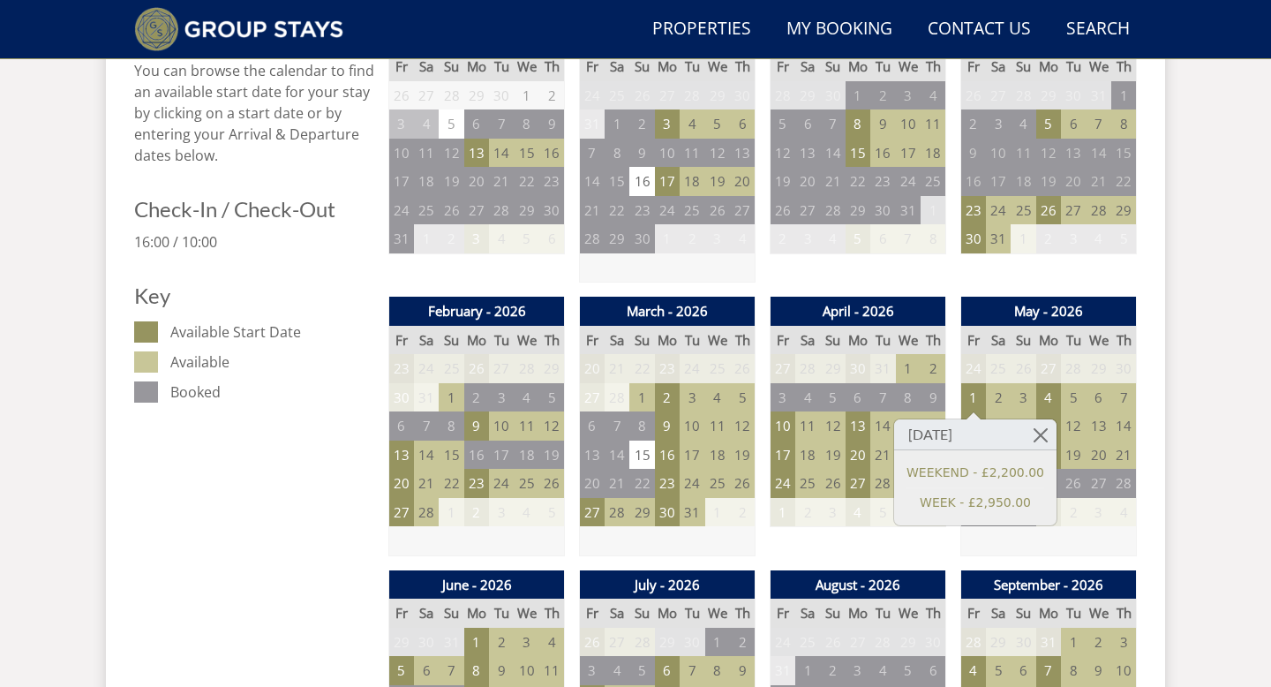
scroll to position [858, 0]
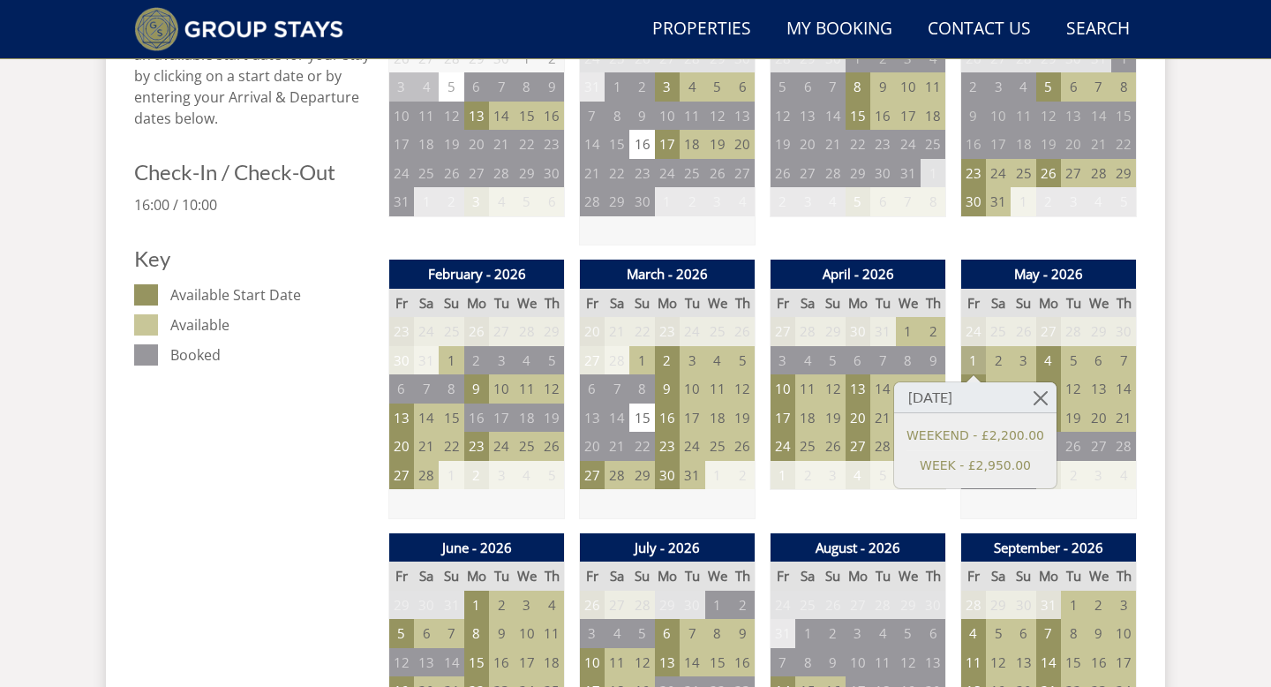
click at [975, 366] on td "1" at bounding box center [973, 360] width 25 height 29
click at [1007, 361] on td "2" at bounding box center [998, 360] width 25 height 29
click at [1034, 361] on td "3" at bounding box center [1023, 360] width 25 height 29
click at [1040, 361] on td "4" at bounding box center [1048, 360] width 25 height 29
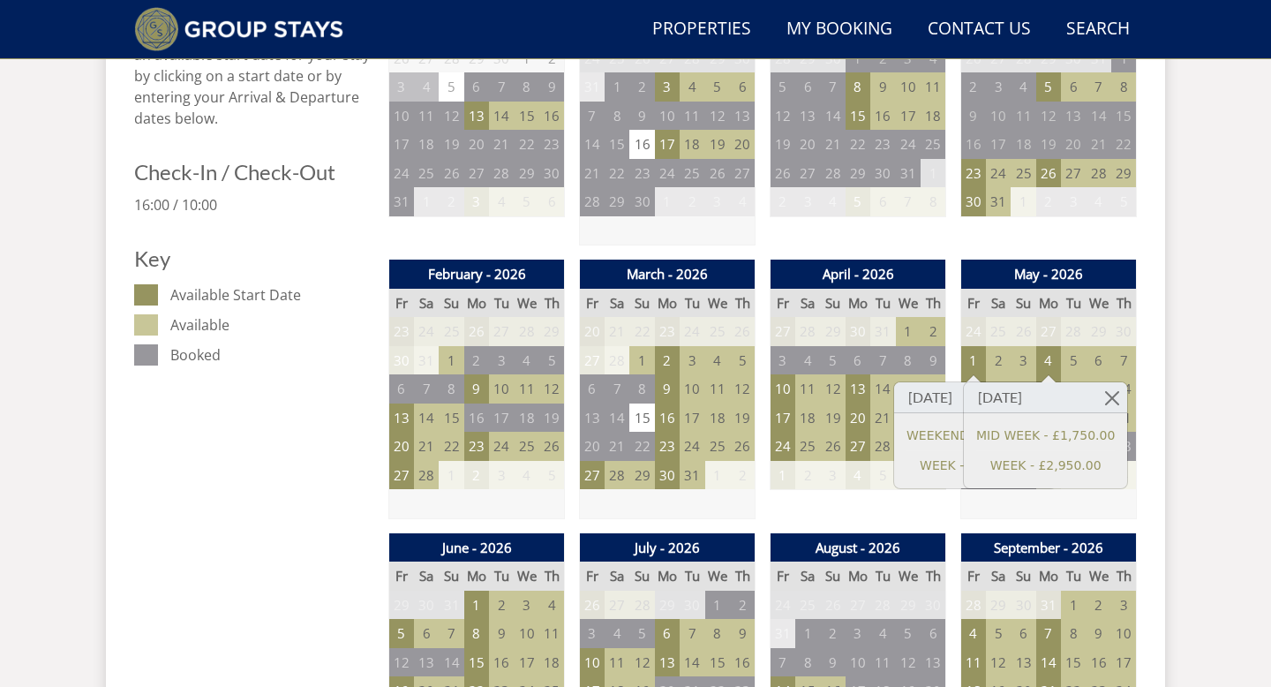
click at [960, 368] on table "May - 2026 Fr Sa Su Mo Tu We Th 24 25 26 27 28 29 30 1 2 3 4 5 6 7 8 9" at bounding box center [1048, 390] width 177 height 260
click at [982, 368] on td "1" at bounding box center [973, 360] width 25 height 29
click at [1046, 362] on td "4" at bounding box center [1048, 360] width 25 height 29
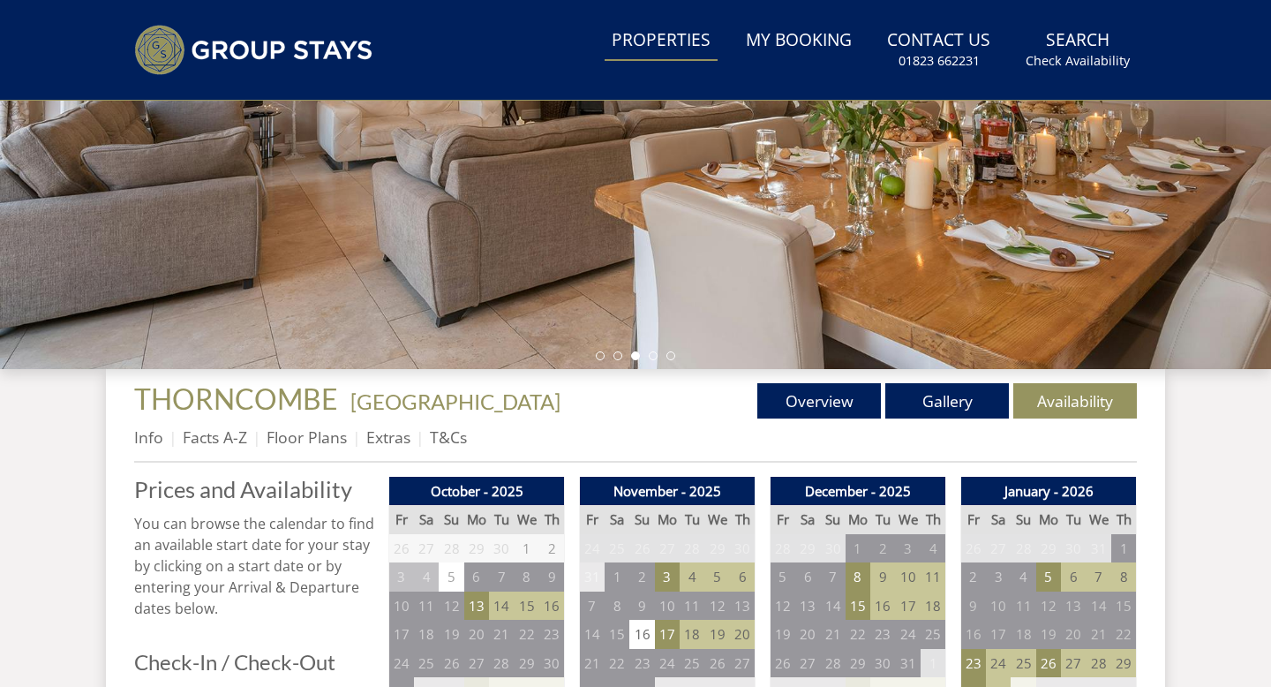
scroll to position [0, 0]
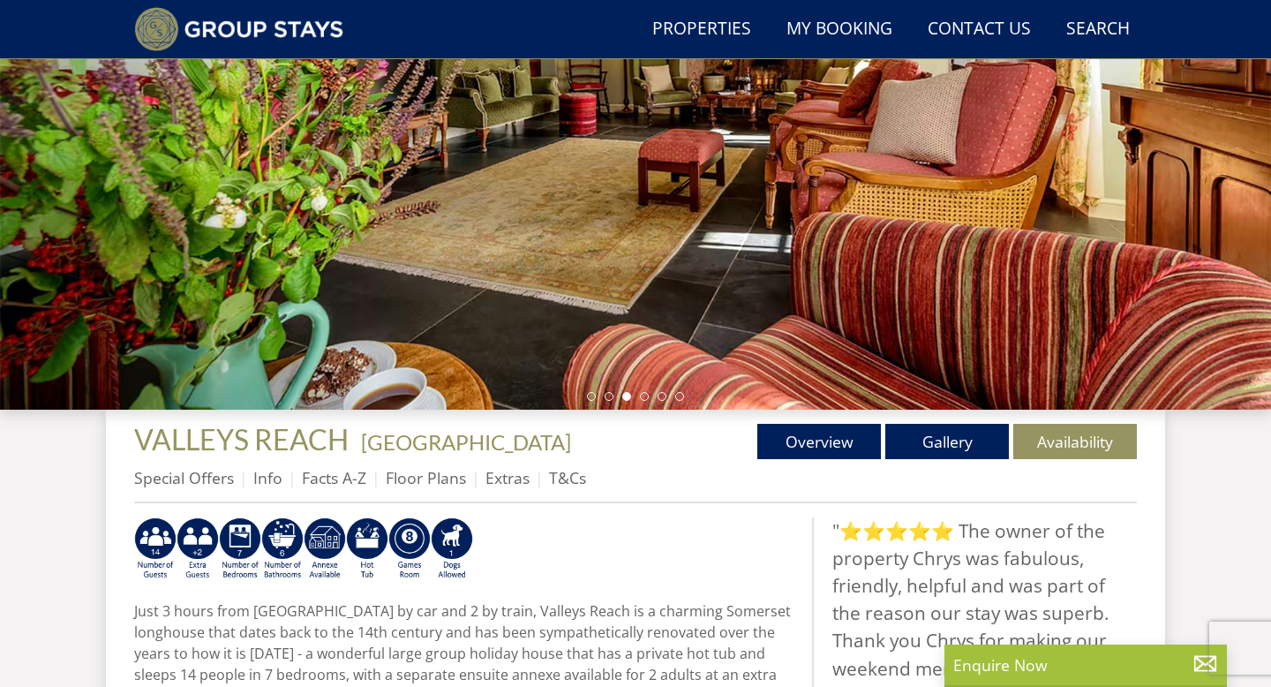
scroll to position [271, 0]
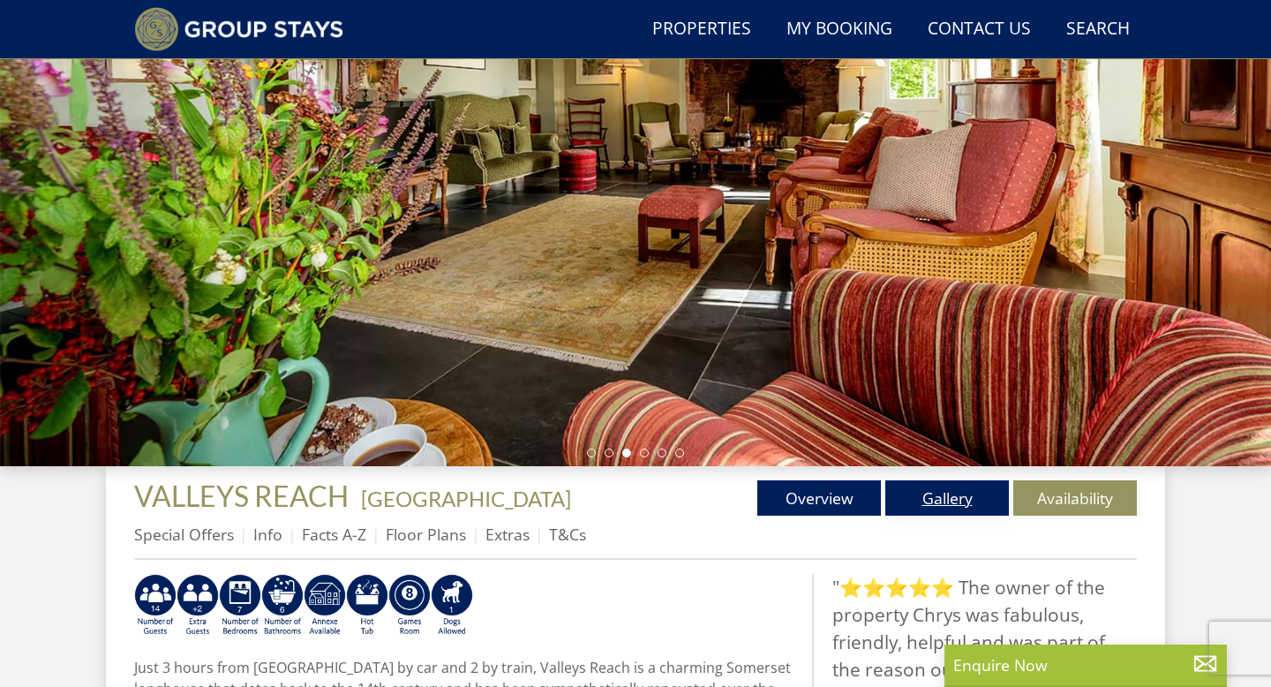
click at [922, 501] on link "Gallery" at bounding box center [947, 497] width 124 height 35
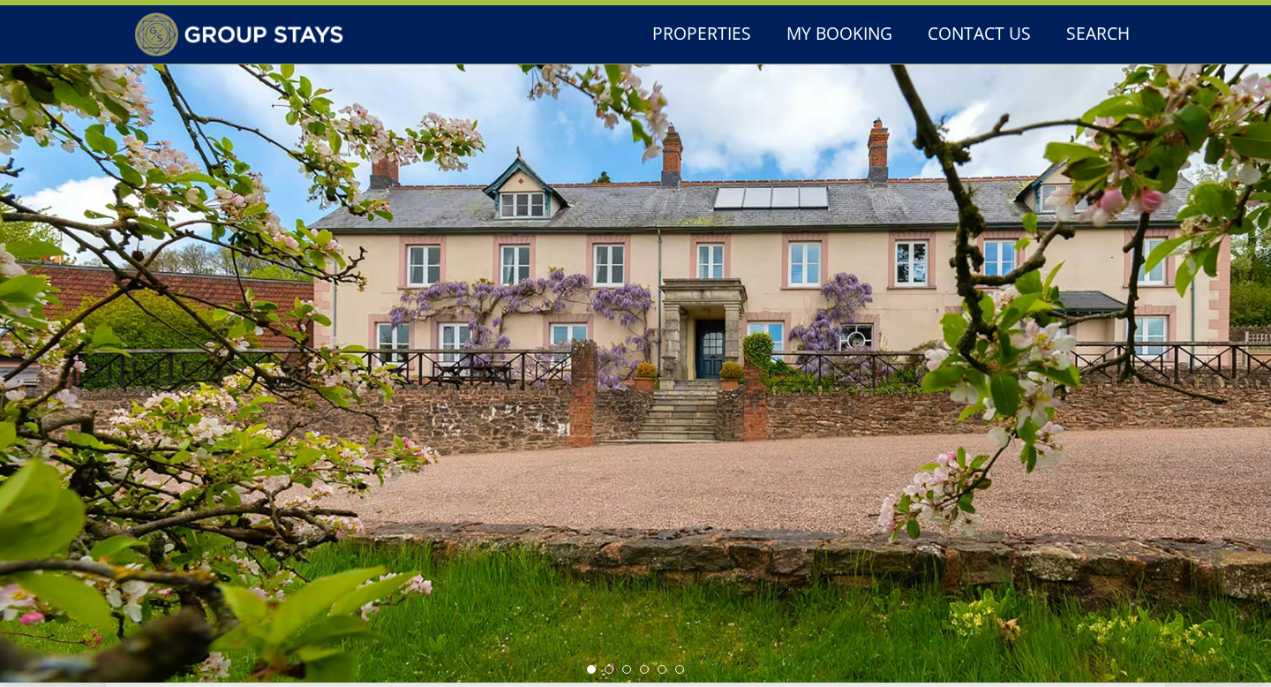
scroll to position [137, 0]
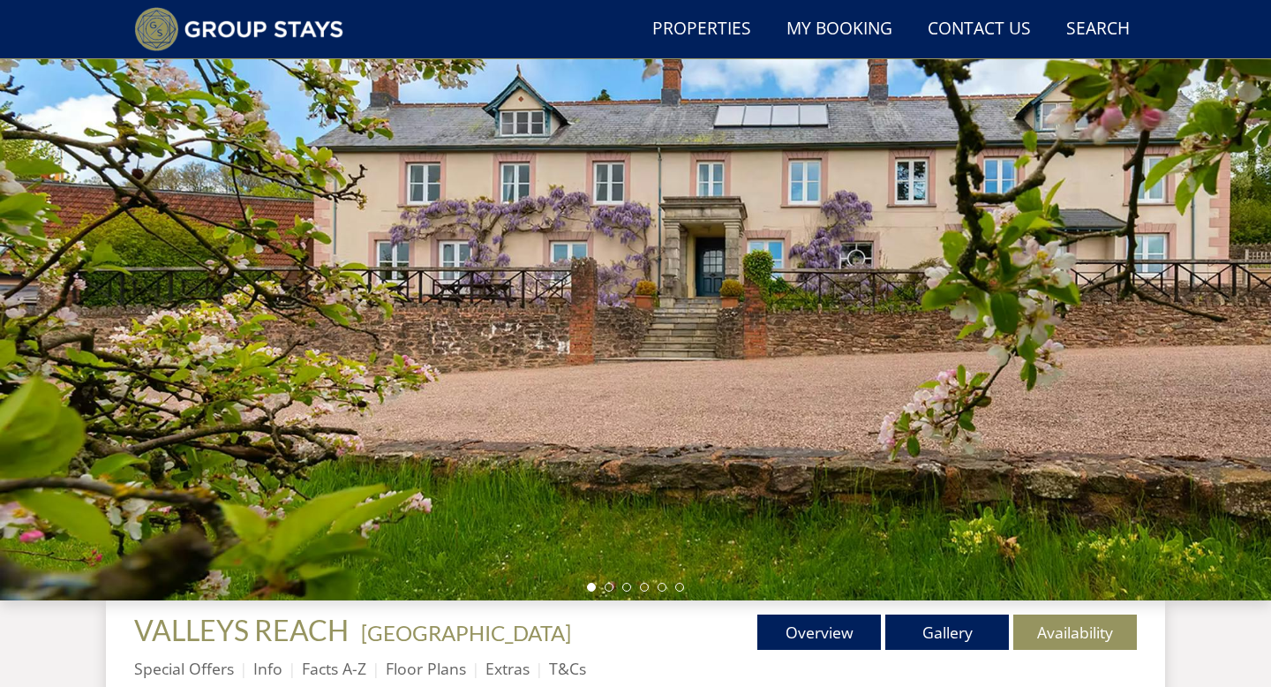
click at [614, 586] on ul at bounding box center [635, 587] width 97 height 9
click at [611, 587] on li at bounding box center [609, 587] width 9 height 9
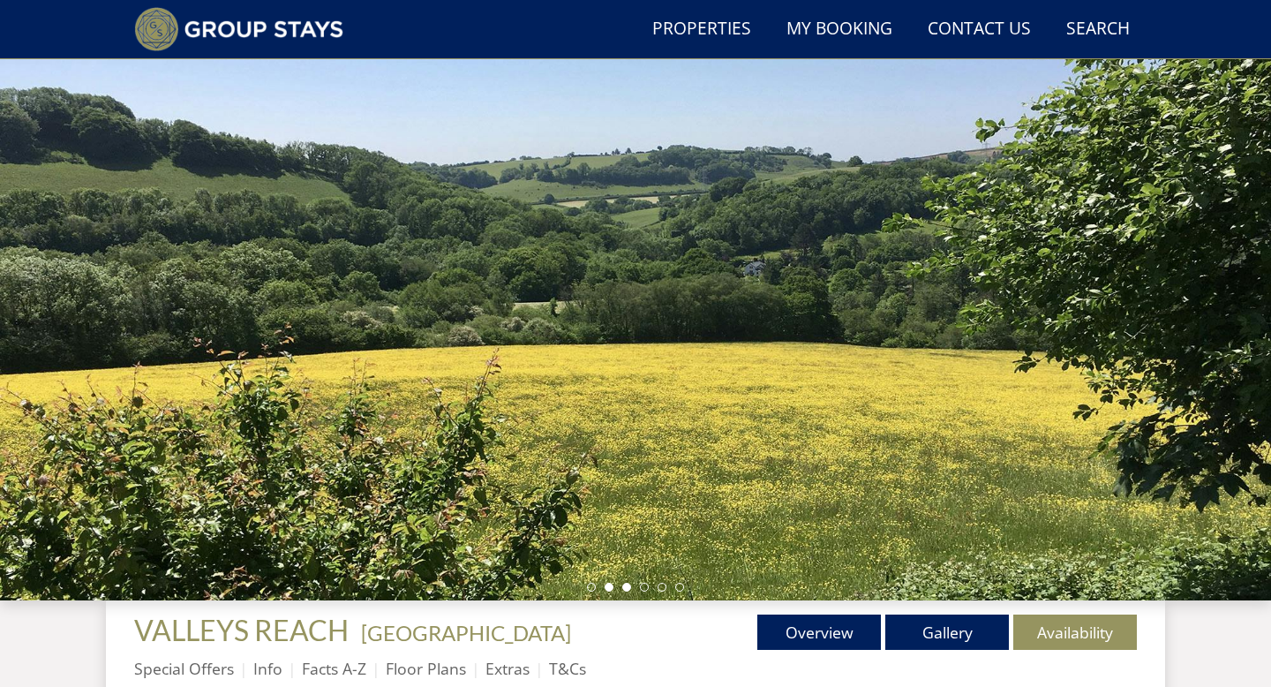
click at [622, 589] on li at bounding box center [626, 587] width 9 height 9
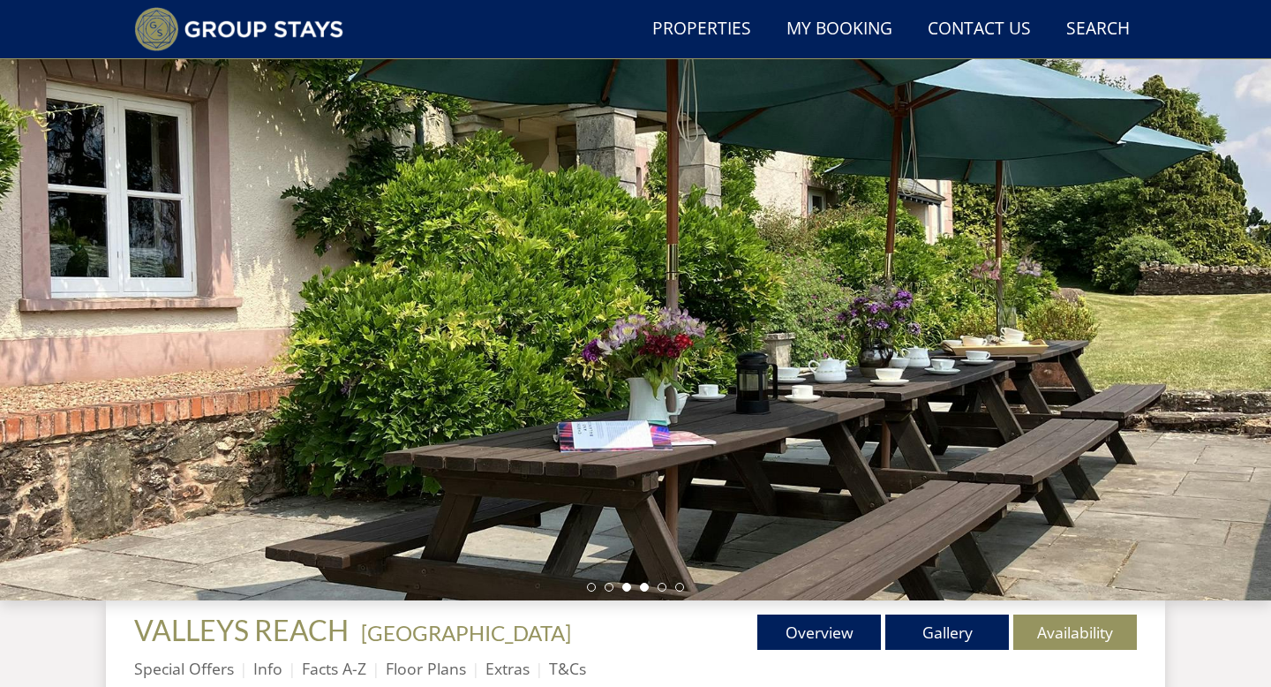
click at [641, 590] on li at bounding box center [644, 587] width 9 height 9
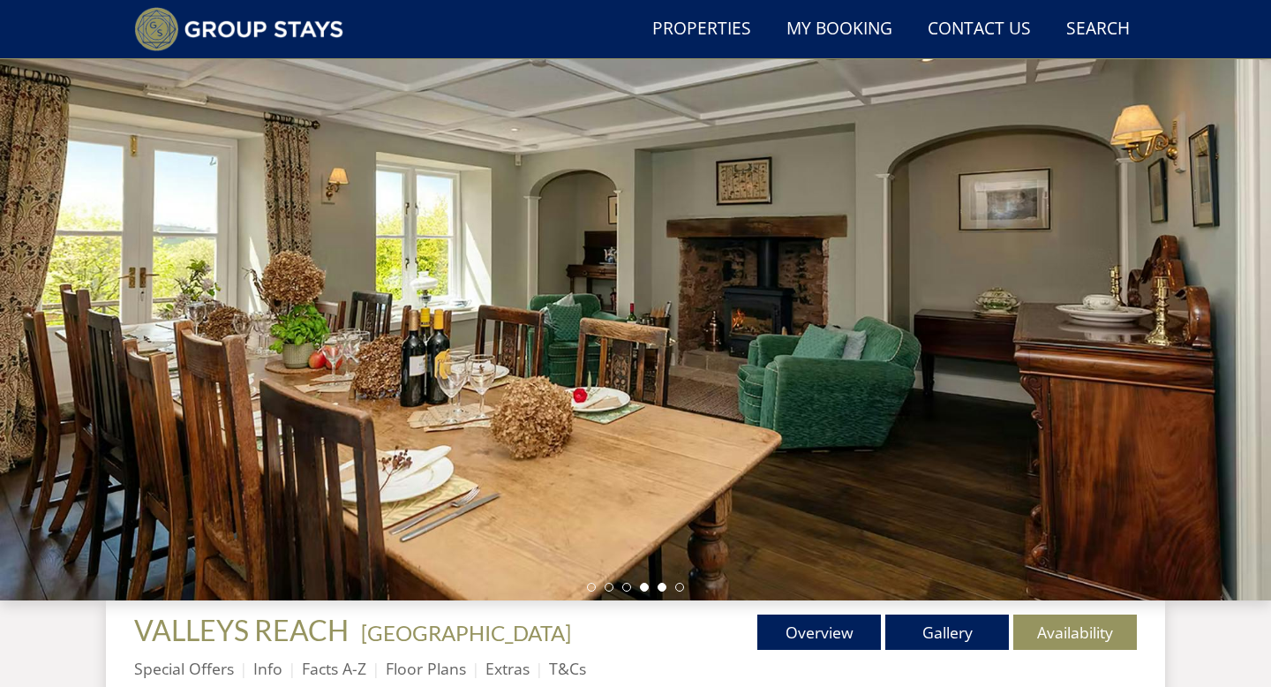
click at [665, 589] on li at bounding box center [662, 587] width 9 height 9
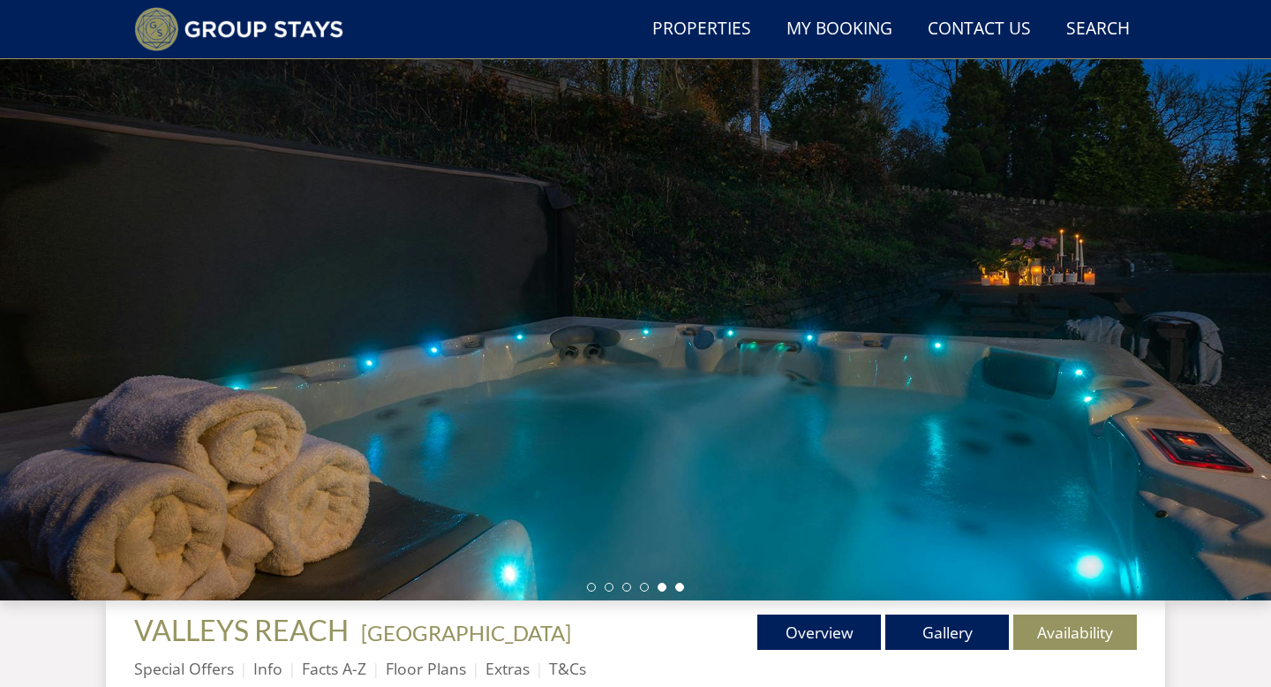
click at [682, 589] on li at bounding box center [679, 587] width 9 height 9
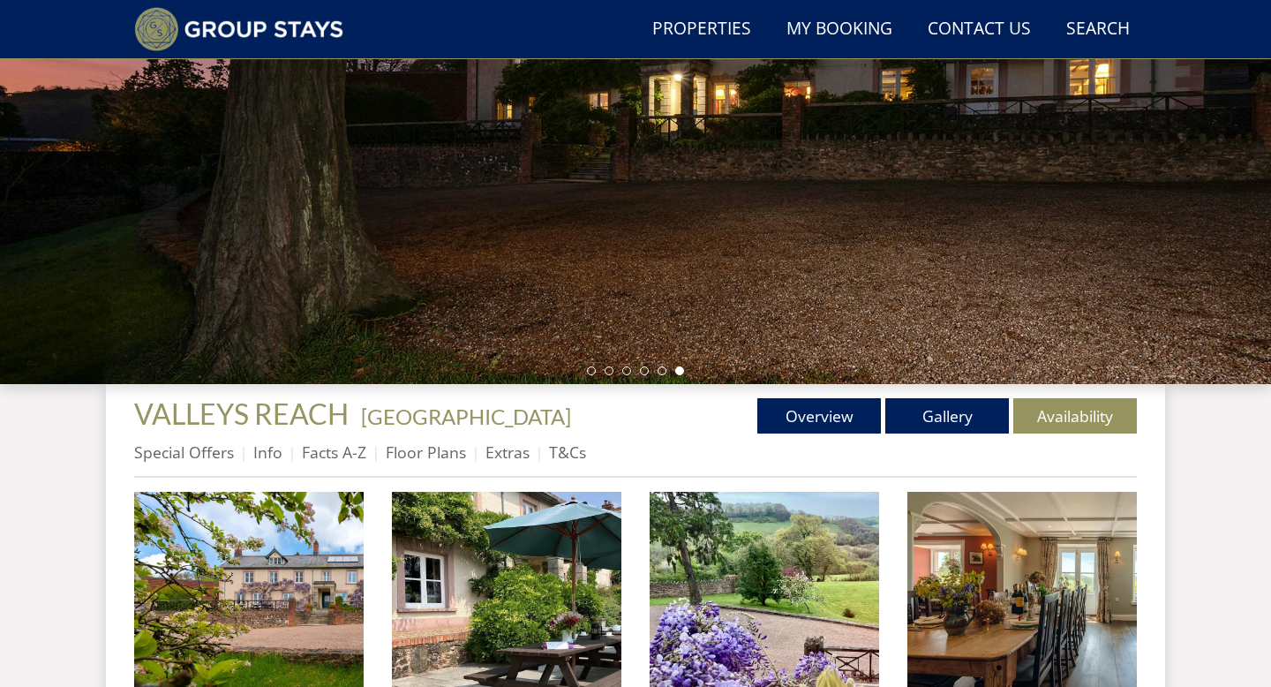
scroll to position [380, 0]
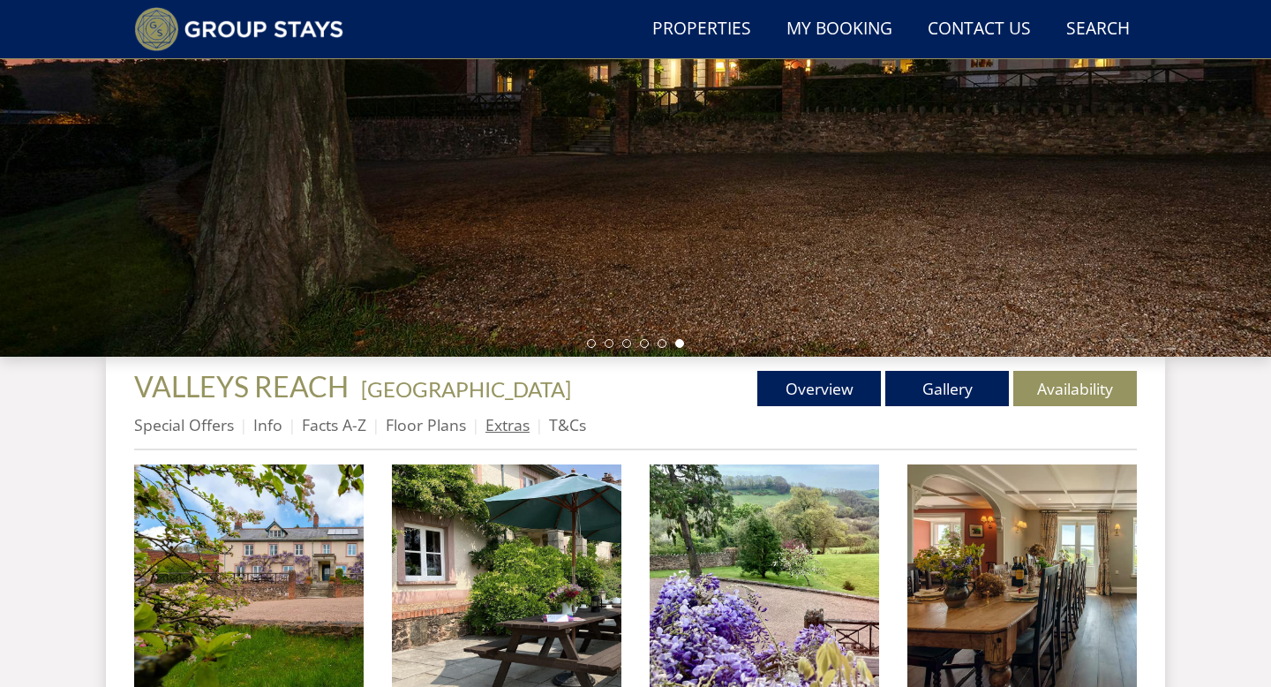
click at [518, 426] on link "Extras" at bounding box center [508, 424] width 44 height 21
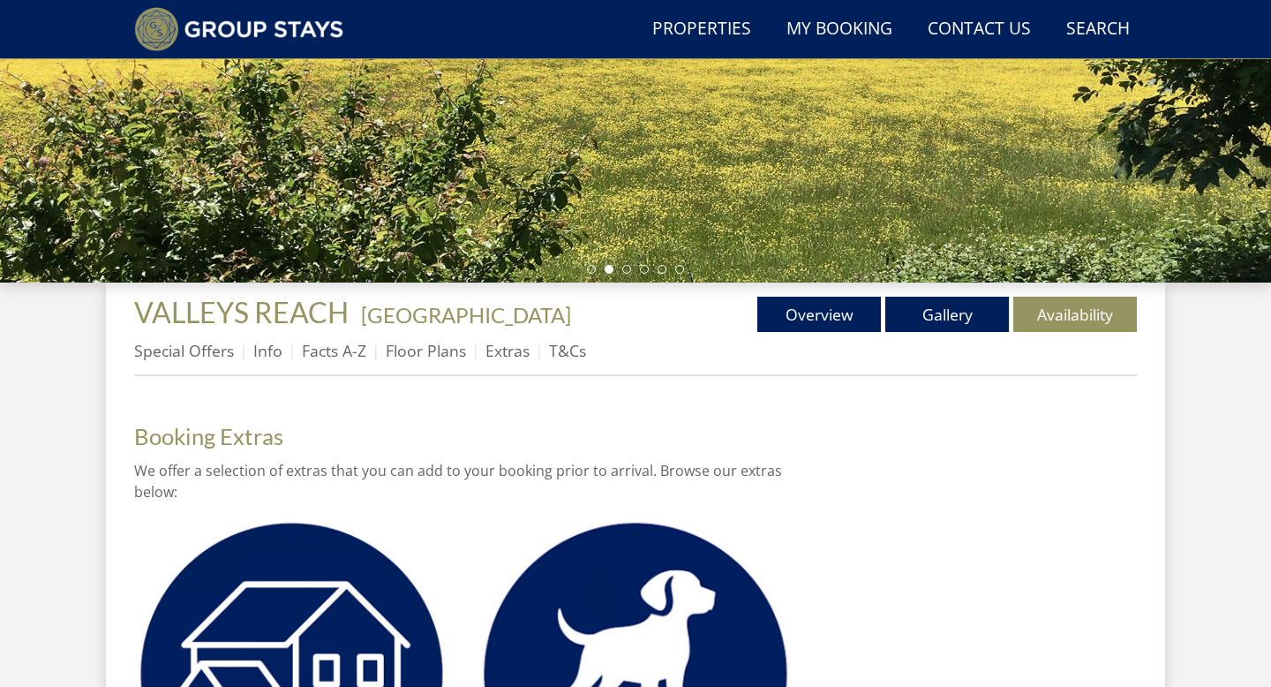
scroll to position [599, 0]
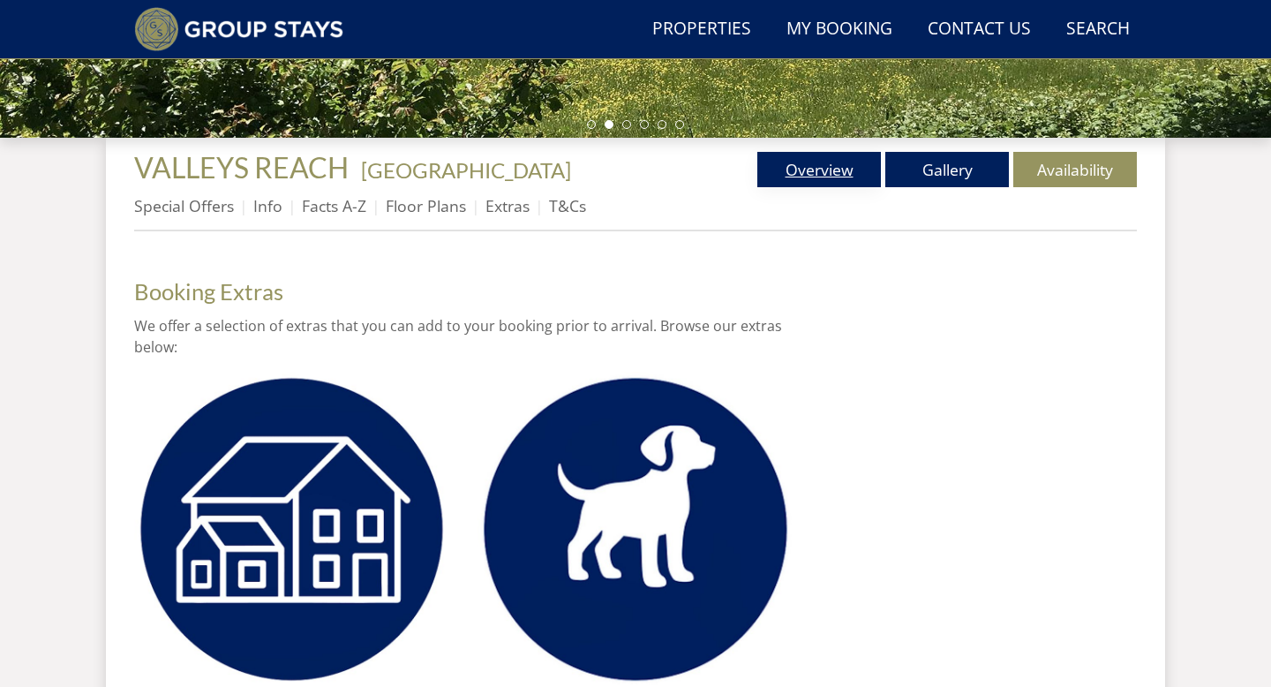
click at [777, 173] on link "Overview" at bounding box center [819, 169] width 124 height 35
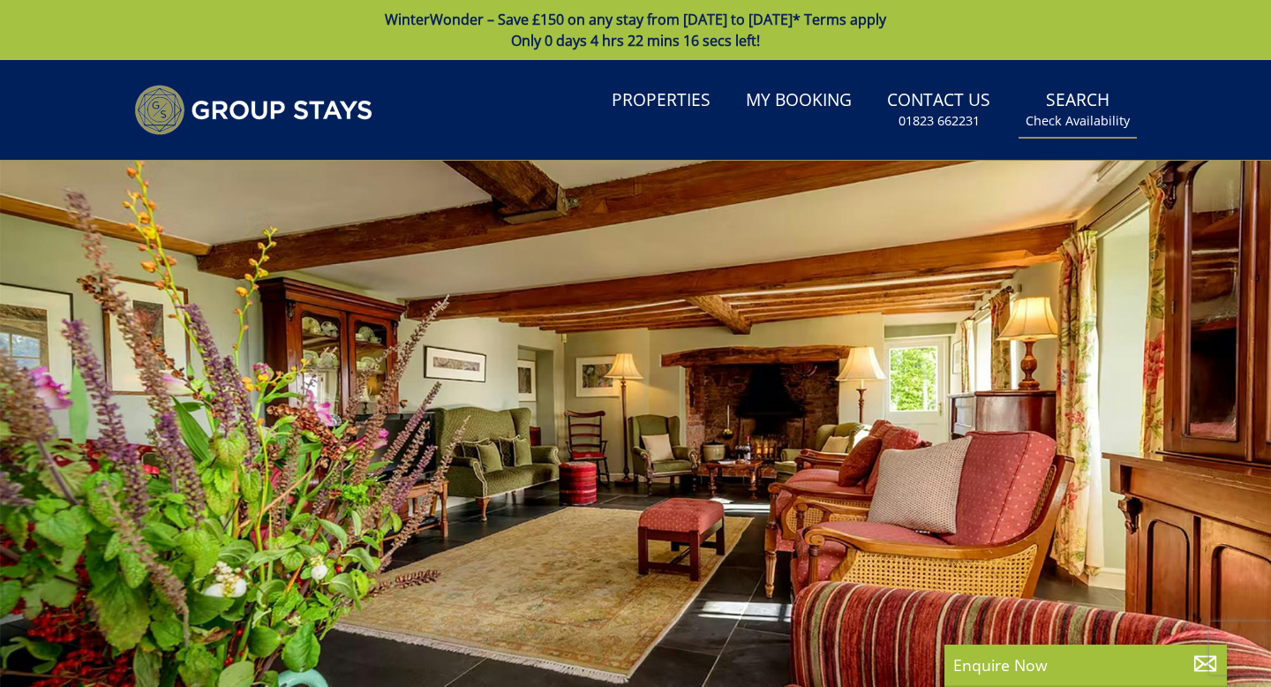
click at [1077, 109] on link "Search Check Availability" at bounding box center [1078, 109] width 118 height 57
click at [1090, 106] on link "Search Check Availability" at bounding box center [1078, 109] width 118 height 57
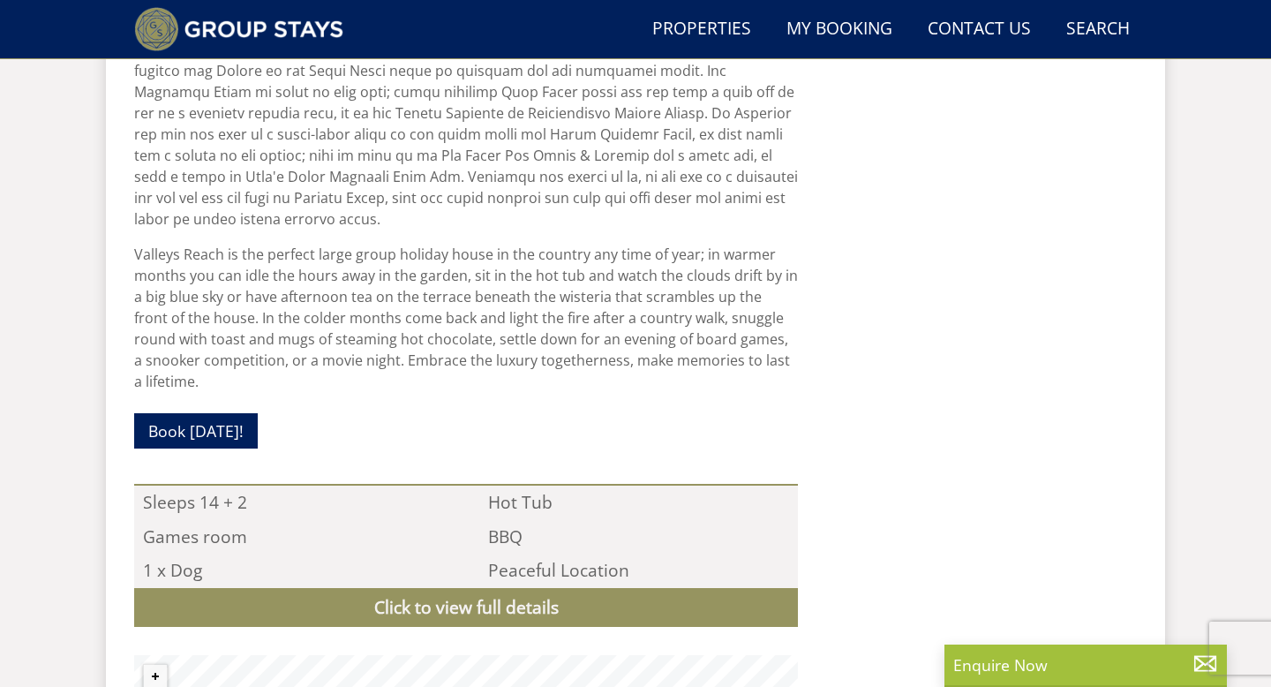
scroll to position [1676, 0]
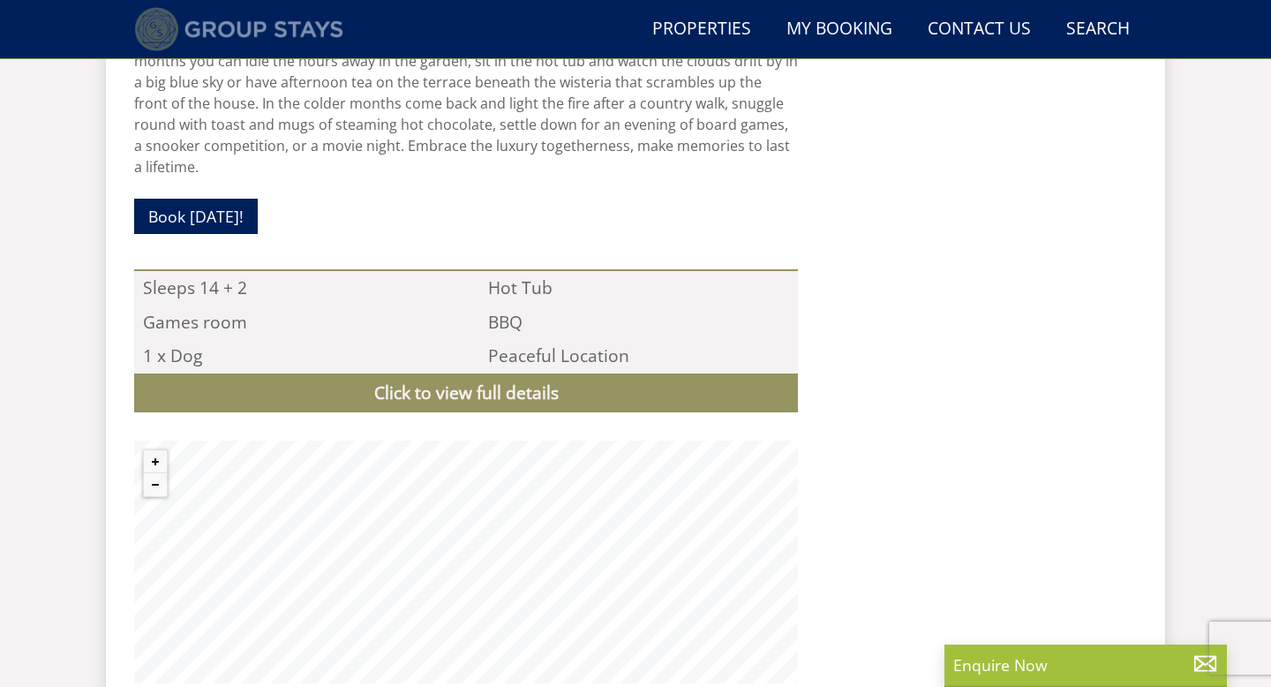
click at [181, 34] on img at bounding box center [238, 29] width 209 height 44
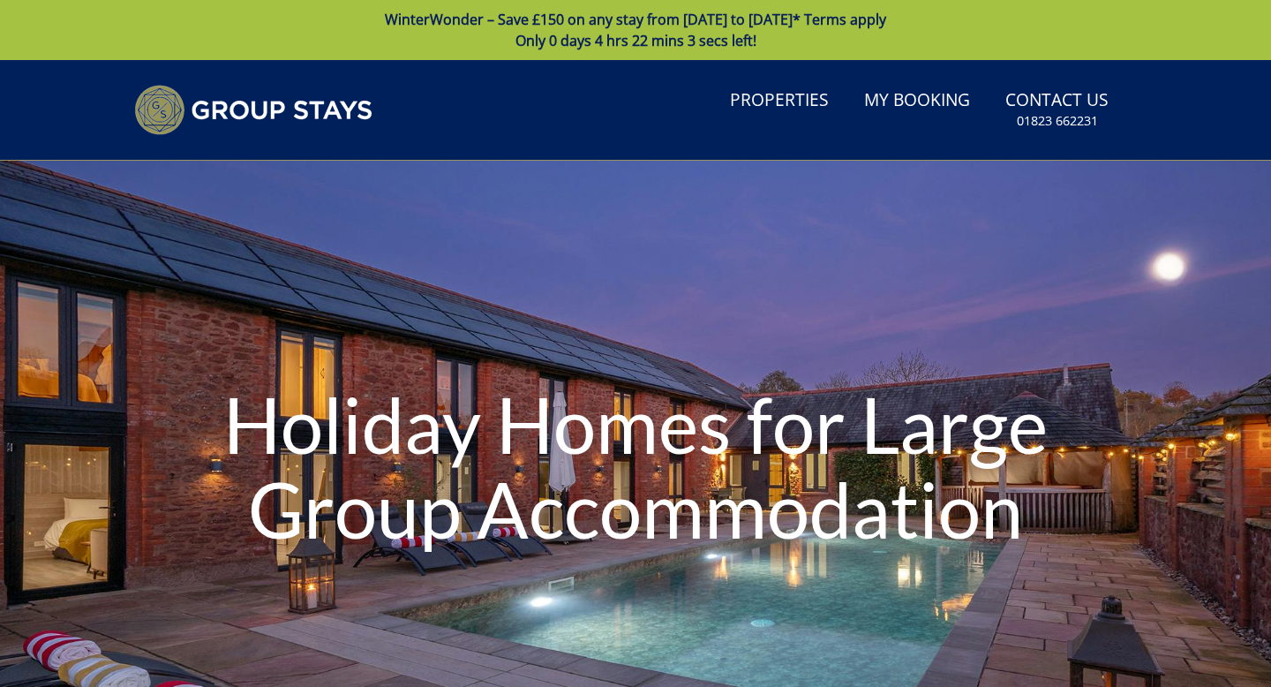
click at [995, 103] on ul "Properties My Booking Contact Us 01823 662231 Search Check Availability" at bounding box center [930, 109] width 414 height 57
click at [1043, 112] on small "01823 662231" at bounding box center [1057, 121] width 81 height 18
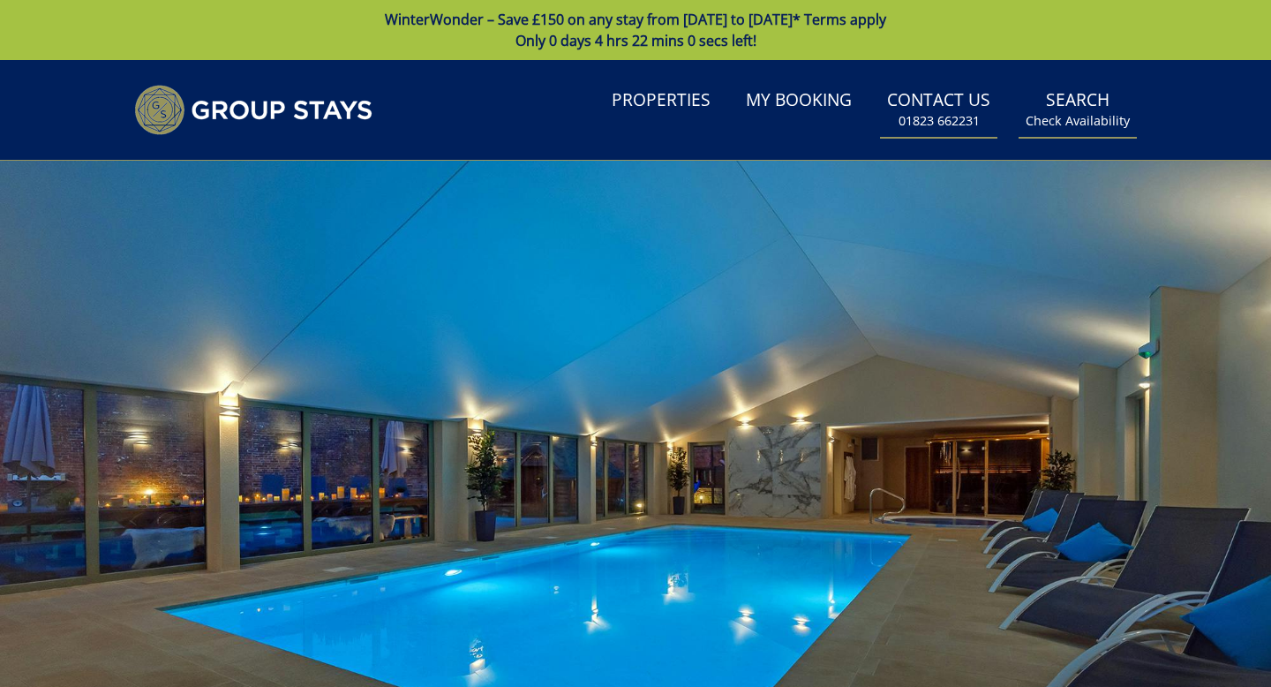
click at [1084, 130] on link "Search Check Availability" at bounding box center [1078, 109] width 118 height 57
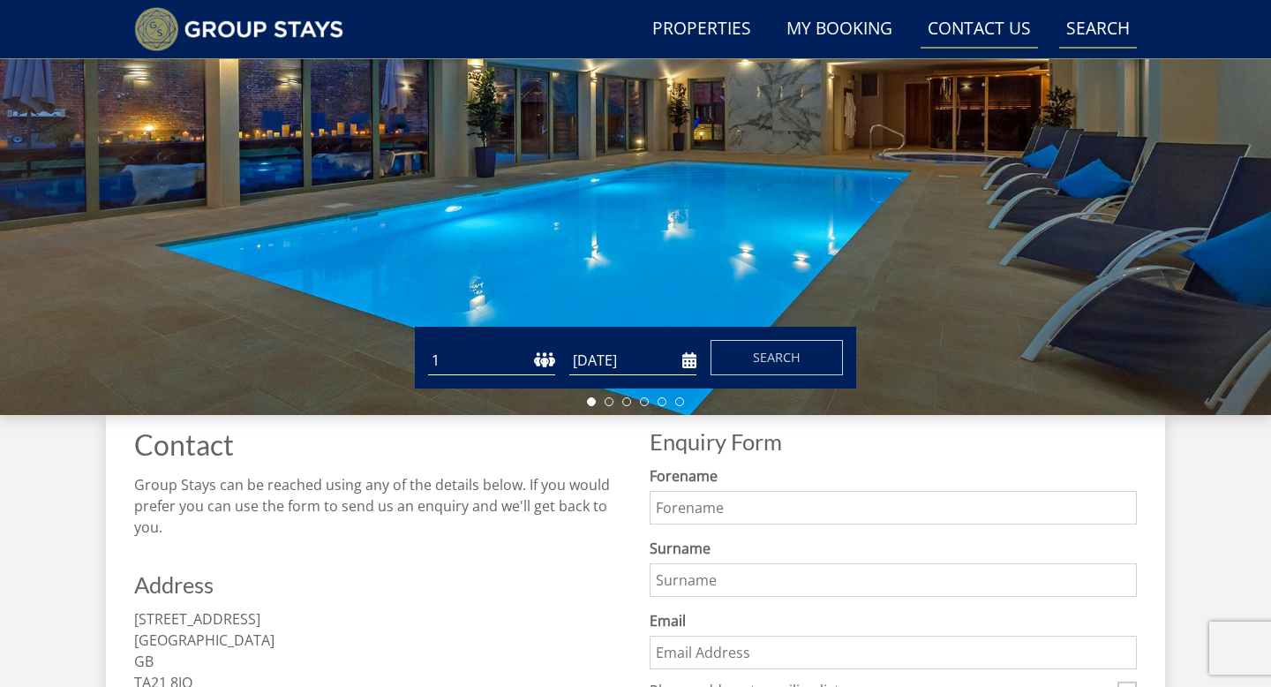
scroll to position [452, 0]
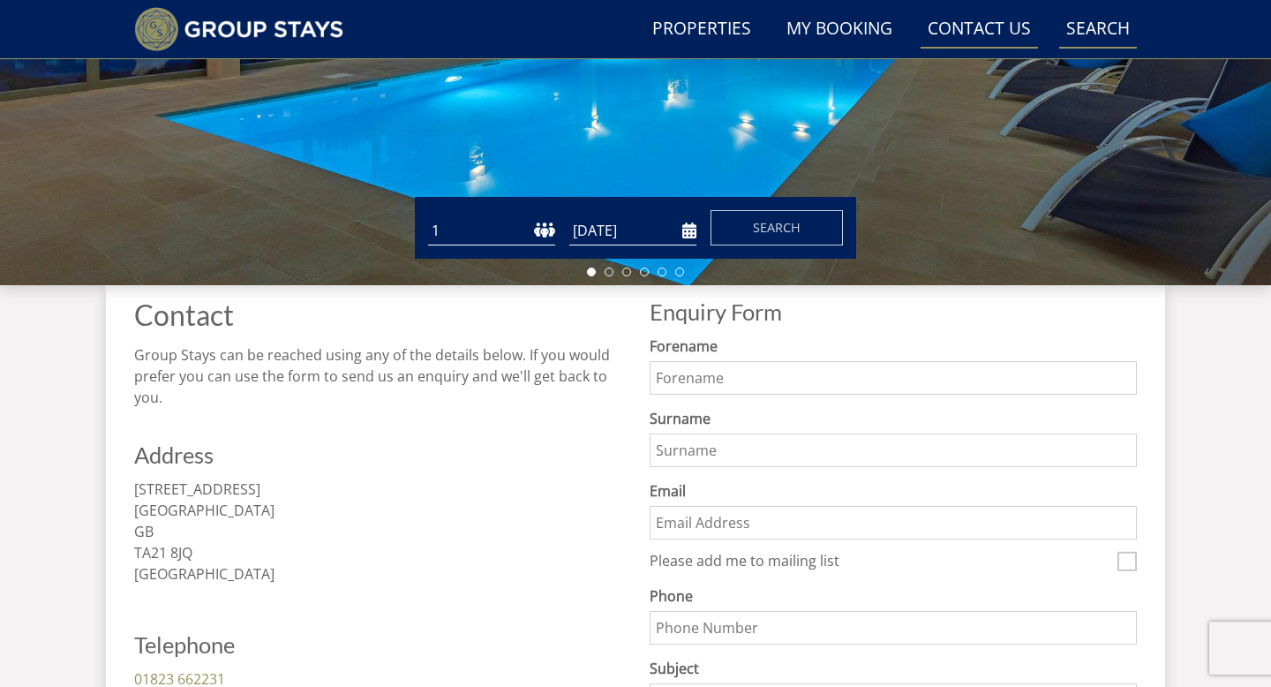
click at [1091, 24] on link "Search Check Availability" at bounding box center [1098, 30] width 78 height 40
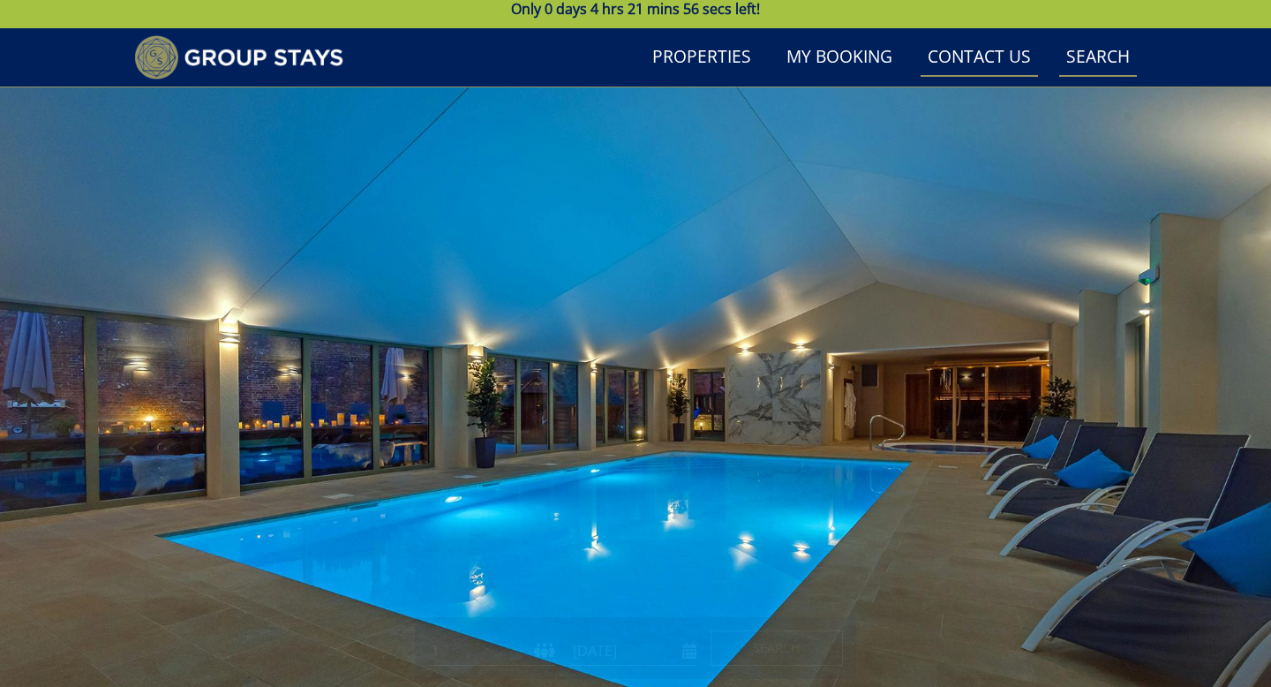
scroll to position [0, 0]
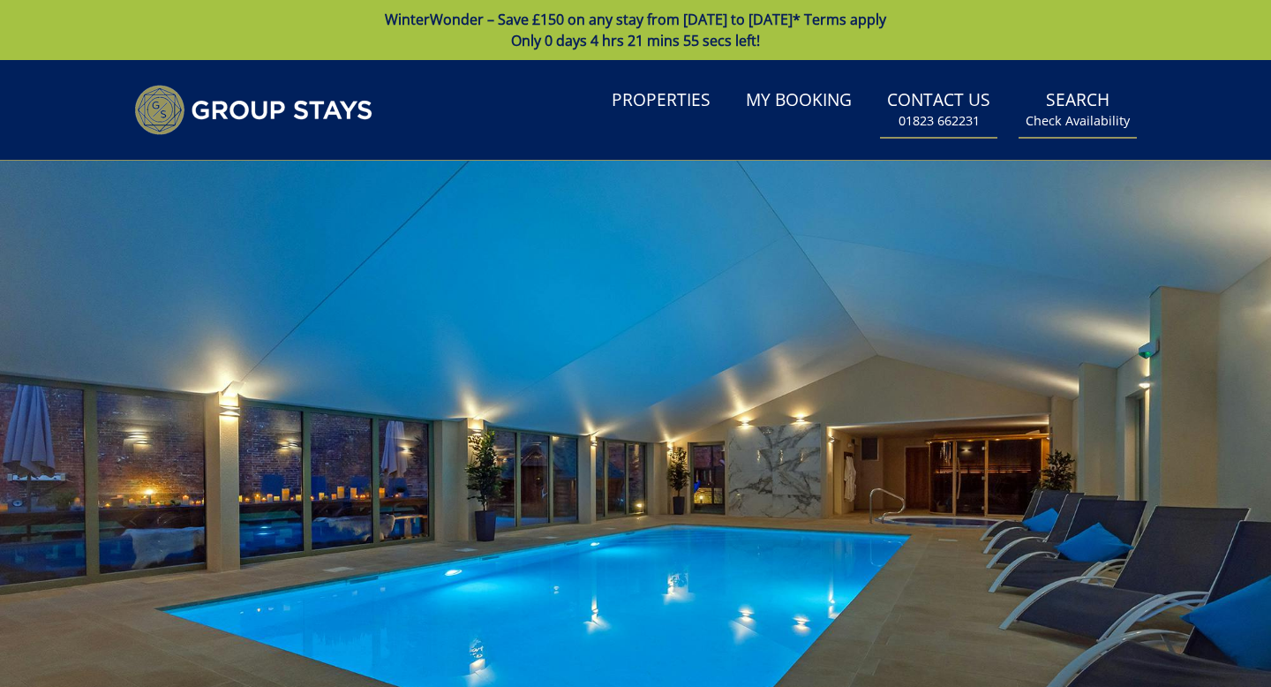
click at [1100, 98] on link "Search Check Availability" at bounding box center [1078, 109] width 118 height 57
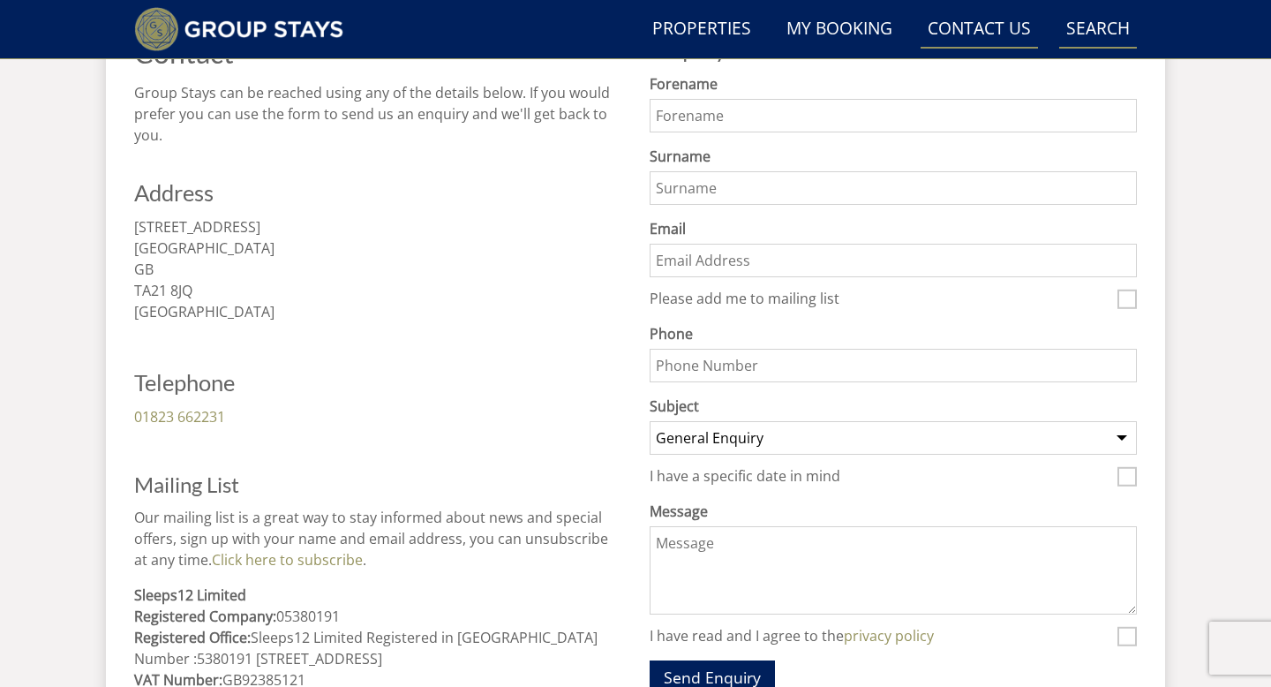
scroll to position [1010, 0]
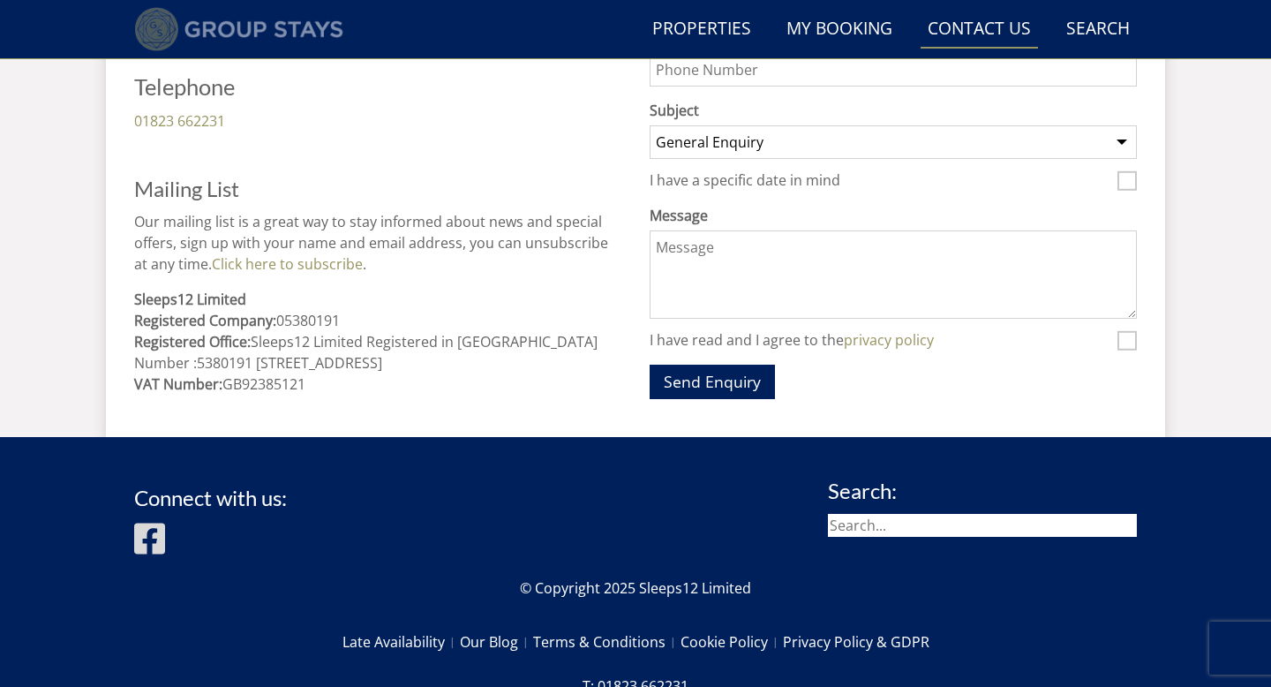
click at [290, 40] on img at bounding box center [238, 29] width 209 height 44
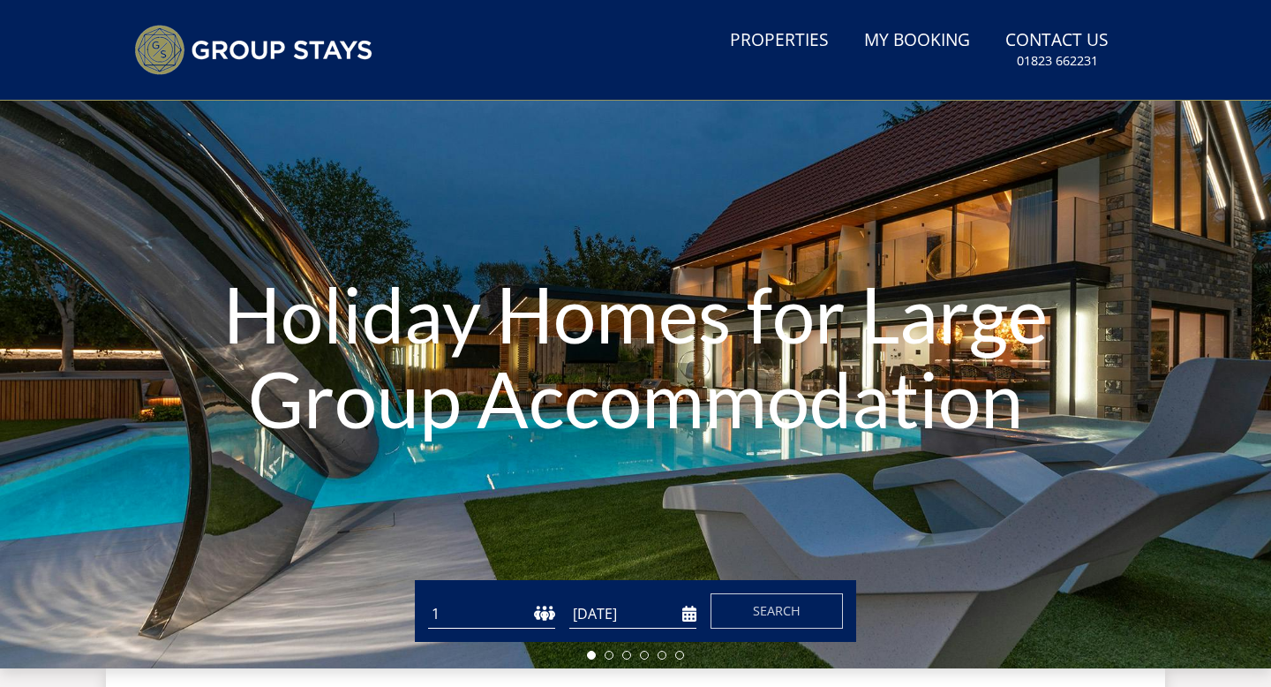
scroll to position [332, 0]
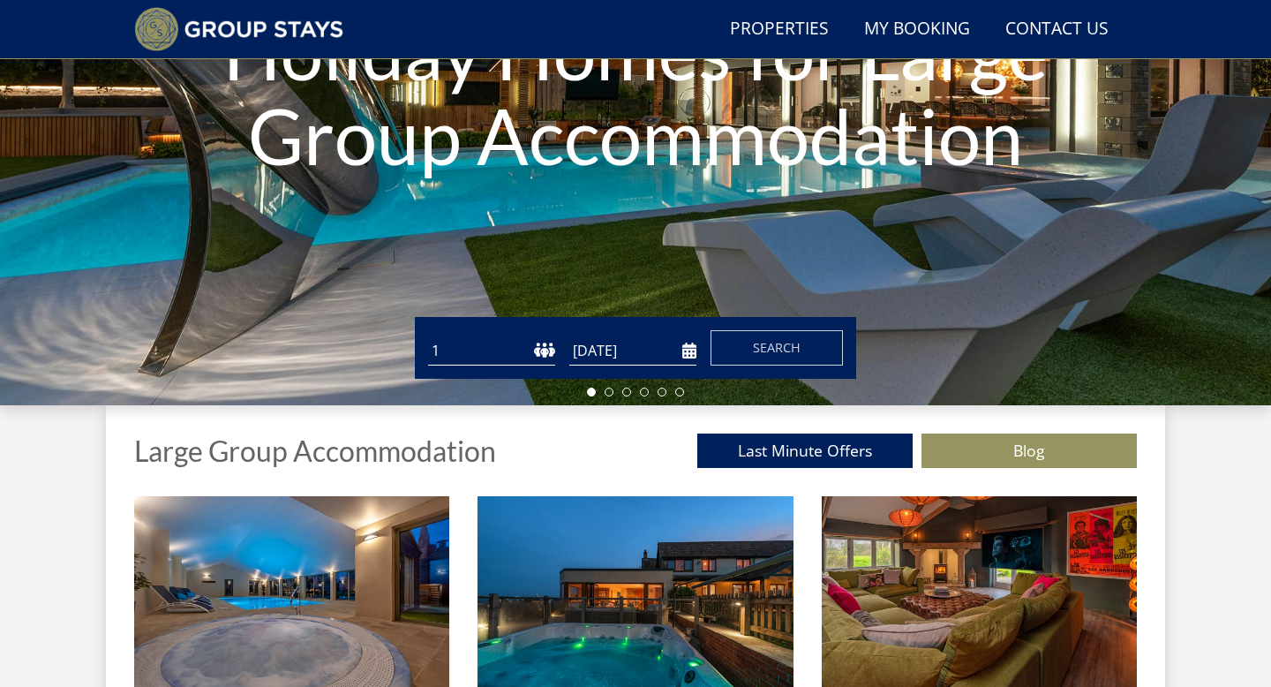
click at [480, 346] on select "1 2 3 4 5 6 7 8 9 10 11 12 13 14 15 16 17 18 19 20 21 22 23 24 25 26 27 28 29 3…" at bounding box center [491, 350] width 127 height 29
select select "11"
click at [428, 336] on select "1 2 3 4 5 6 7 8 9 10 11 12 13 14 15 16 17 18 19 20 21 22 23 24 25 26 27 28 29 3…" at bounding box center [491, 350] width 127 height 29
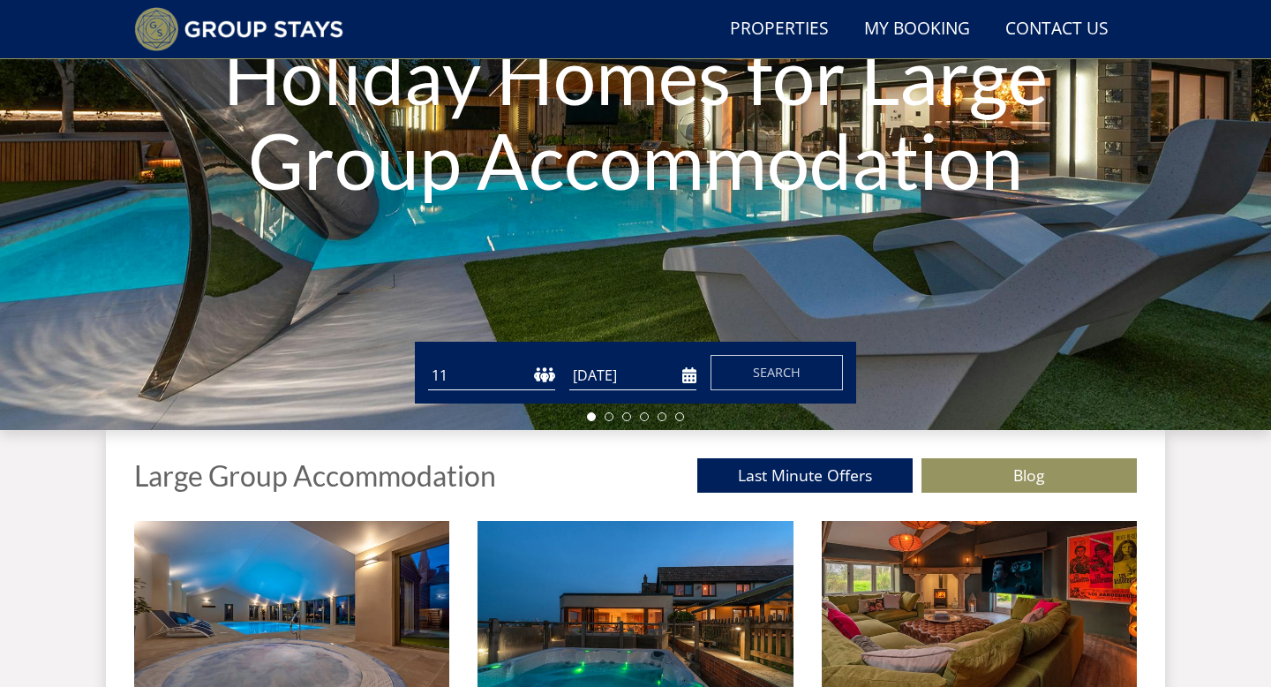
scroll to position [380, 0]
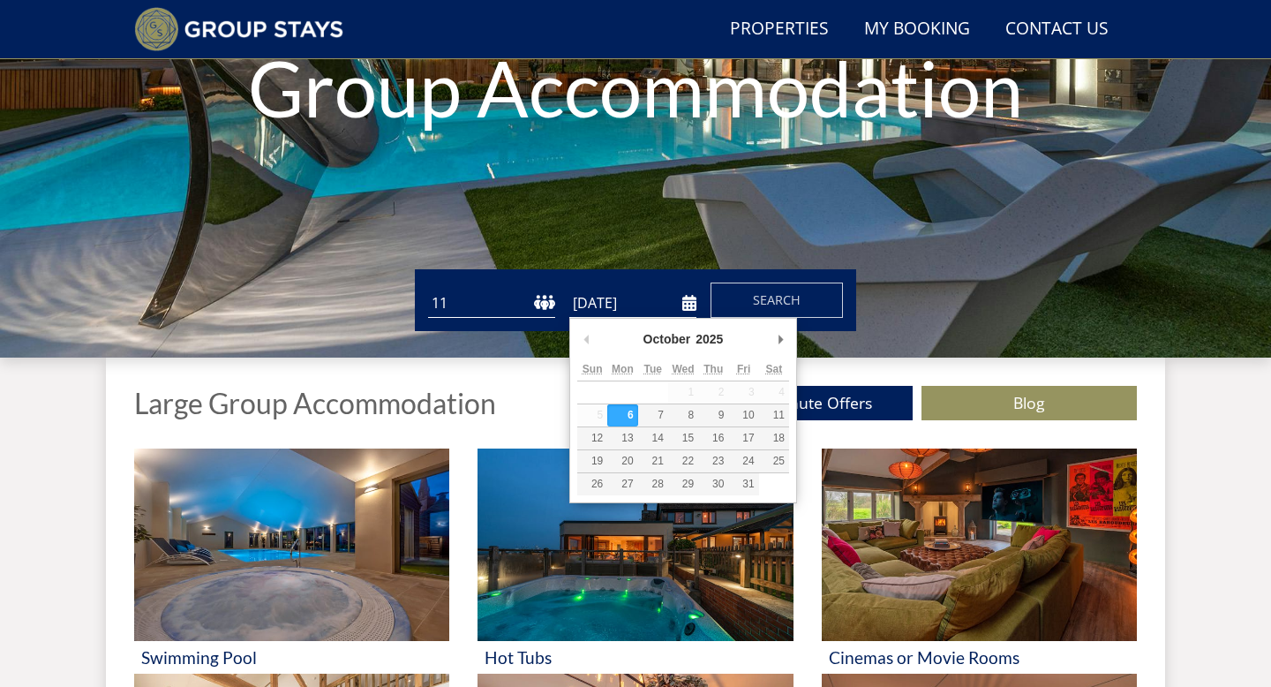
click at [668, 306] on input "[DATE]" at bounding box center [632, 303] width 127 height 29
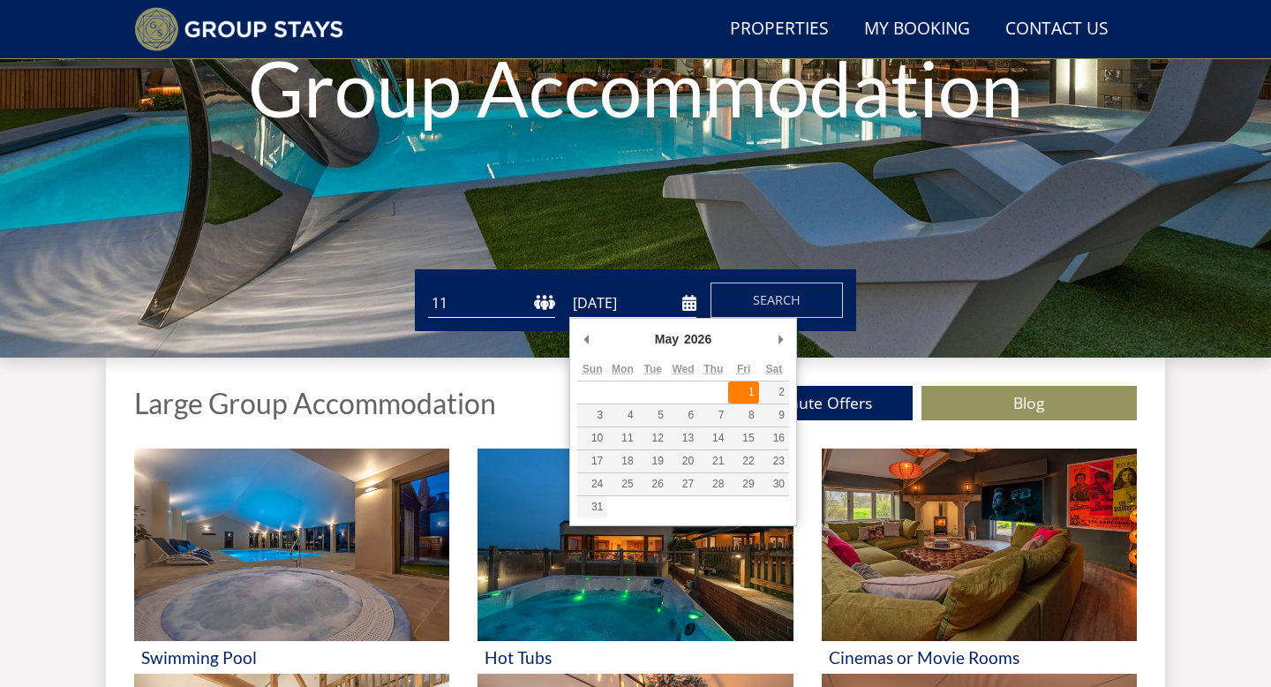
type input "01/05/2026"
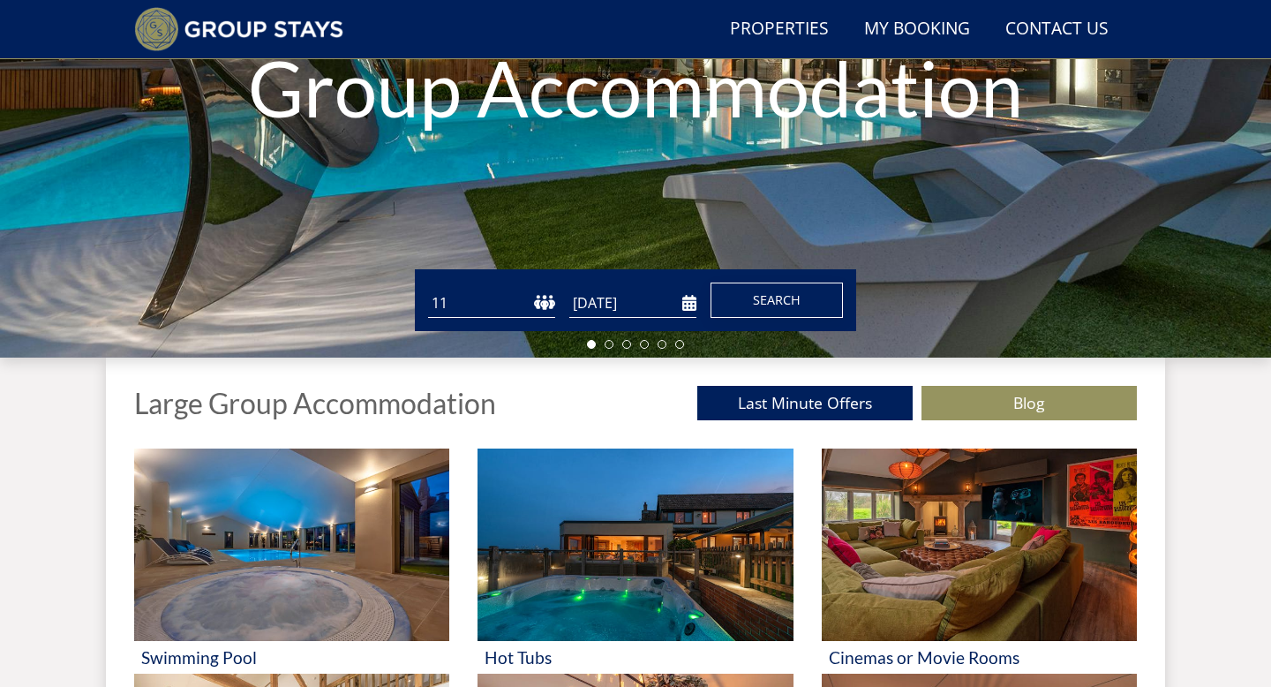
click at [771, 311] on button "Search" at bounding box center [777, 299] width 132 height 35
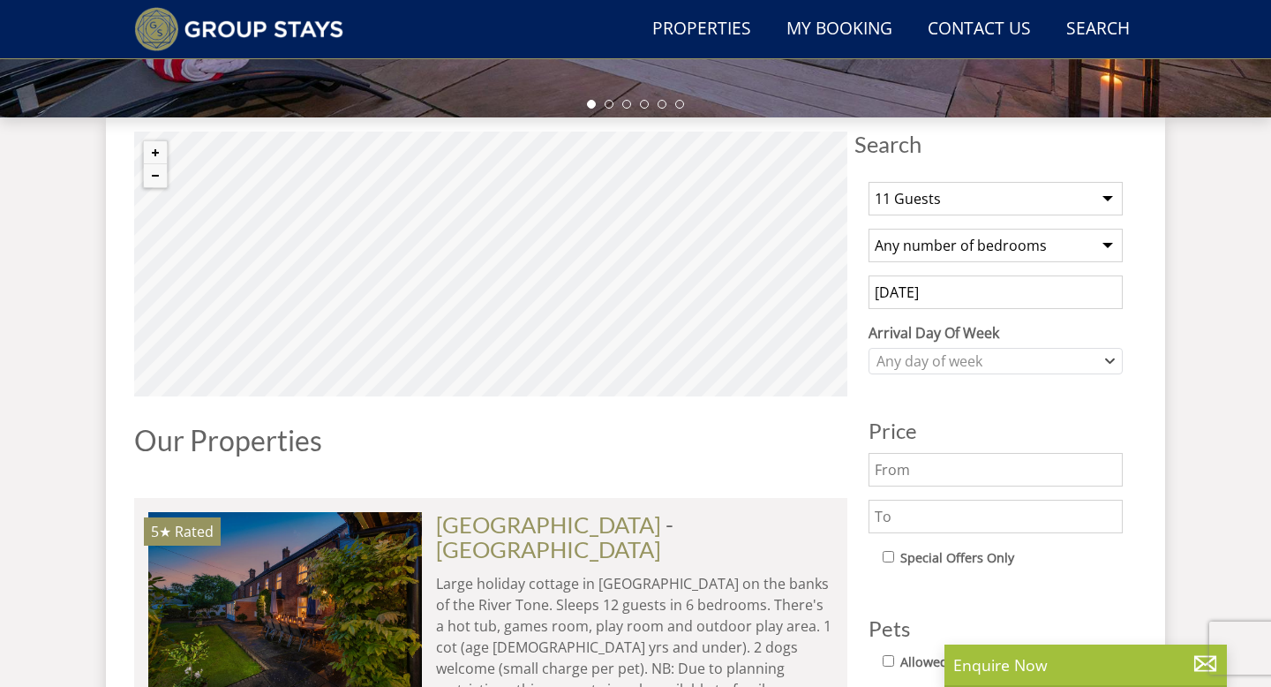
scroll to position [633, 0]
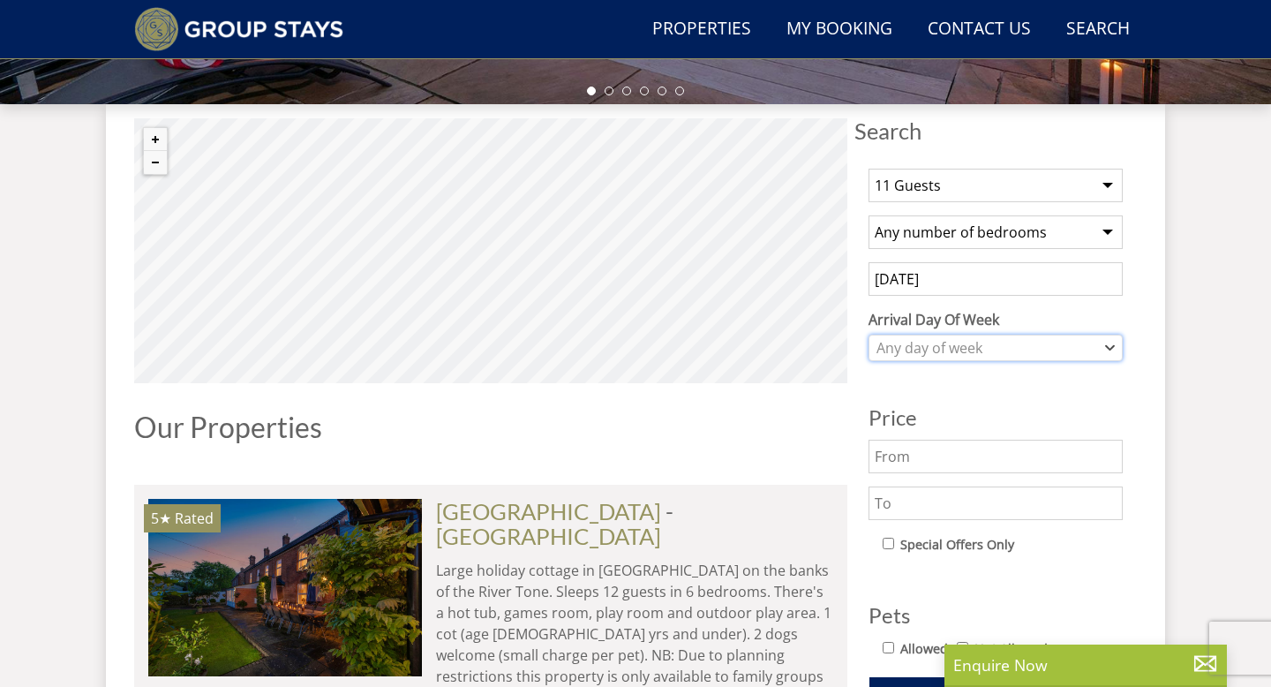
click at [1011, 338] on div "Any day of week" at bounding box center [986, 347] width 229 height 19
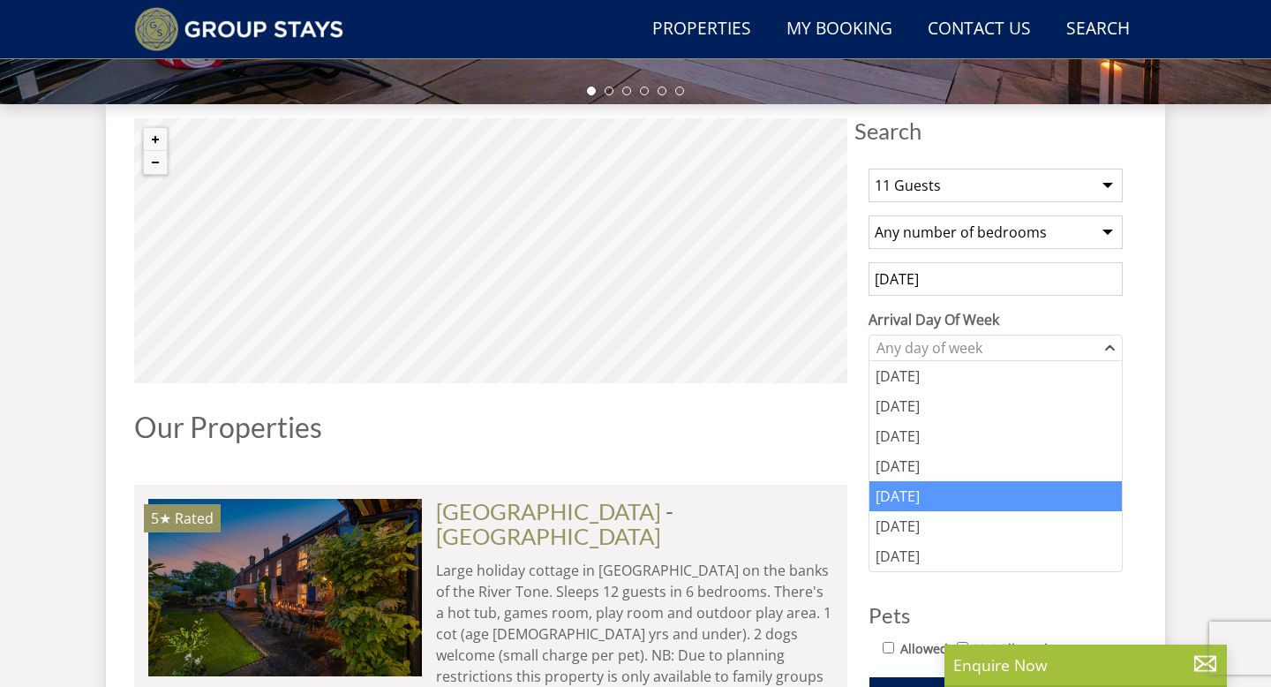
click at [924, 497] on div "Friday" at bounding box center [996, 496] width 252 height 30
click at [840, 442] on div "Our Properties" at bounding box center [490, 433] width 713 height 45
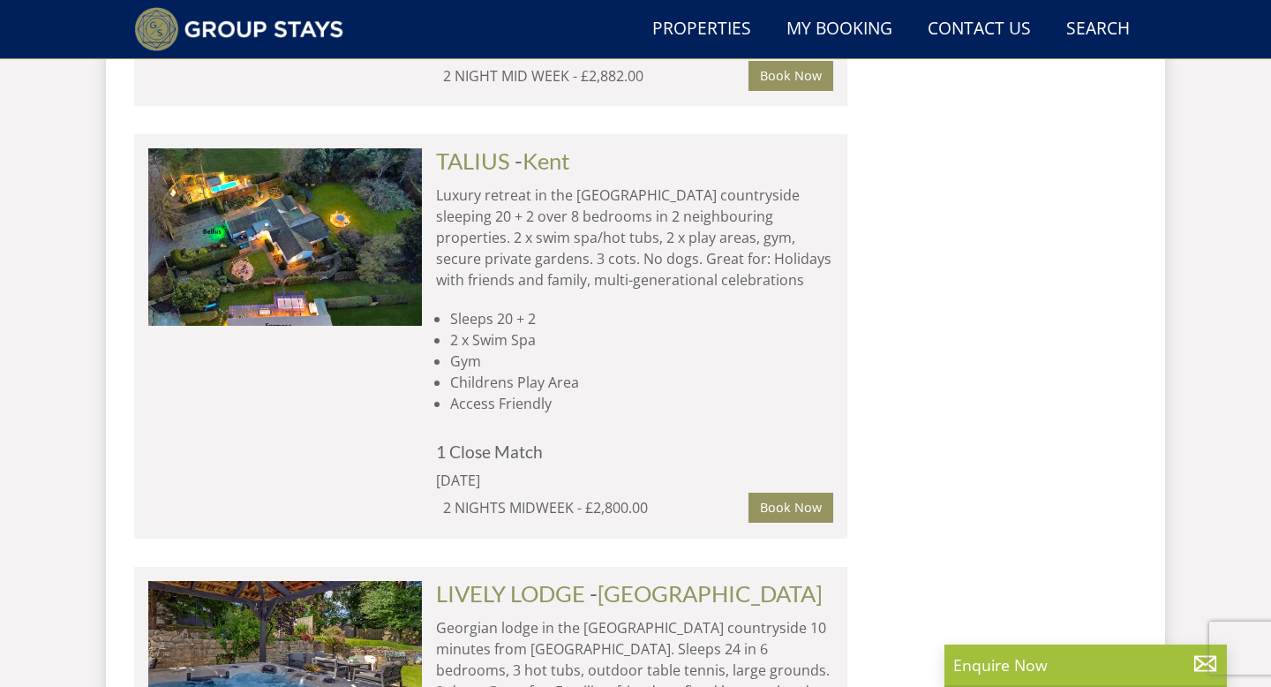
scroll to position [10837, 0]
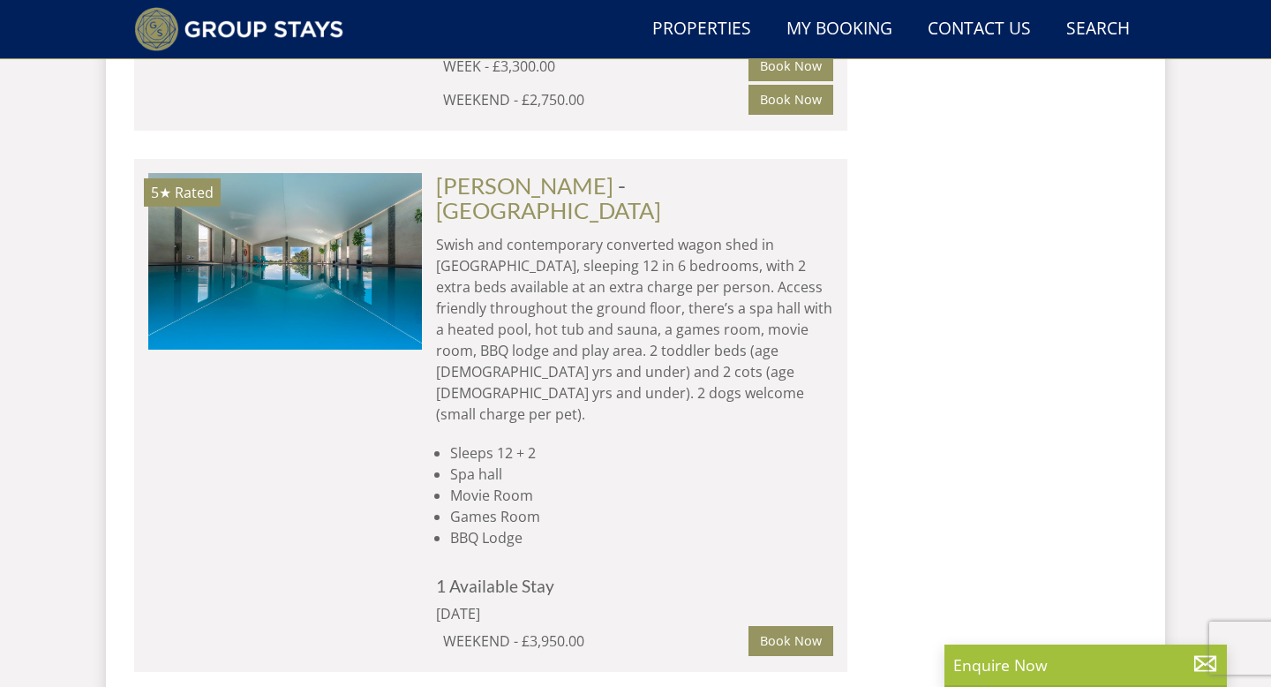
scroll to position [4157, 0]
